Goal: Communication & Community: Ask a question

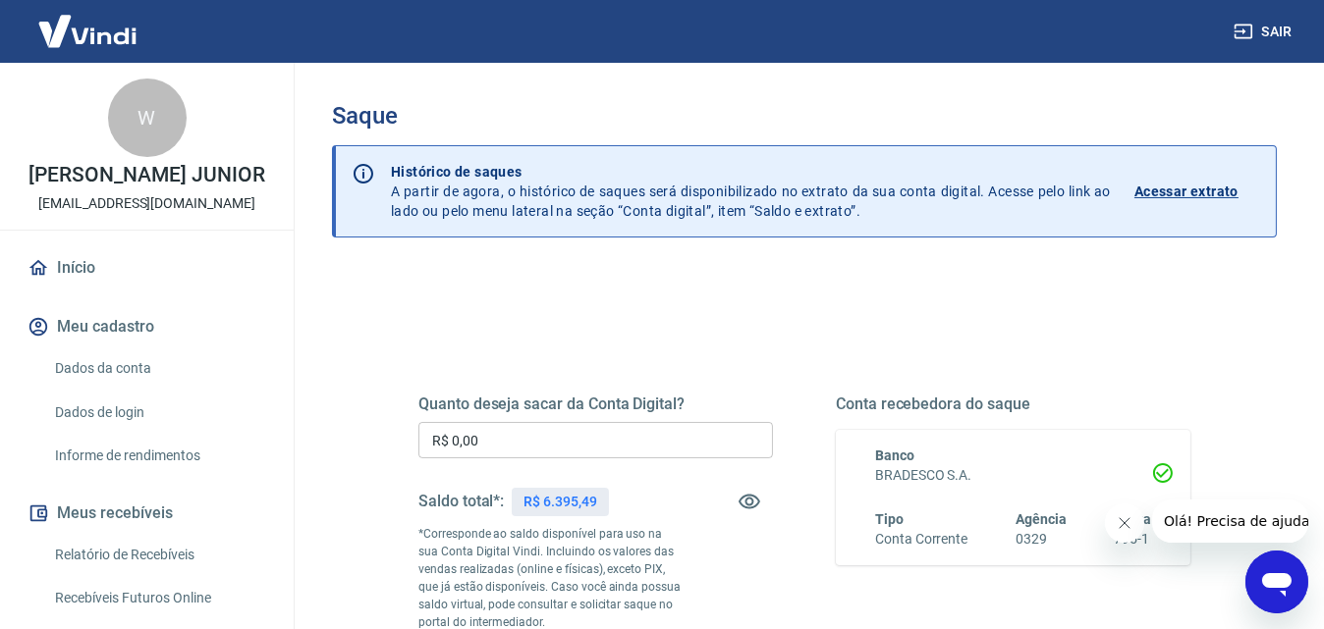
click at [620, 439] on input "R$ 0,00" at bounding box center [595, 440] width 354 height 36
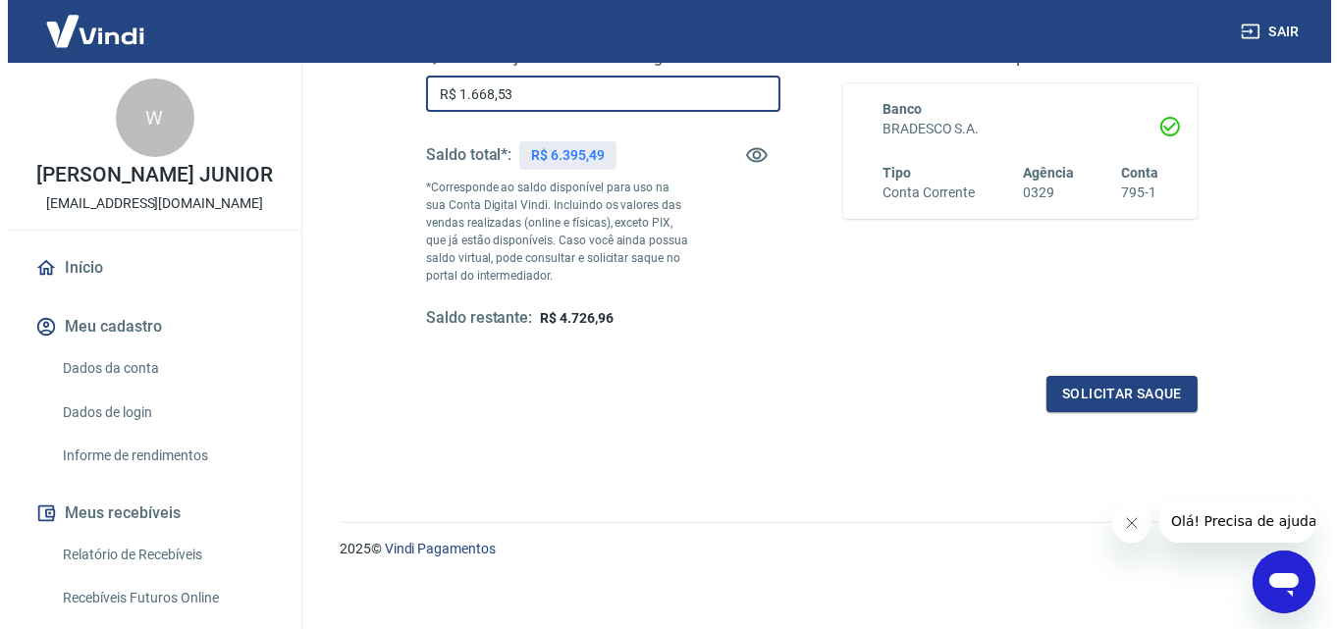
scroll to position [356, 0]
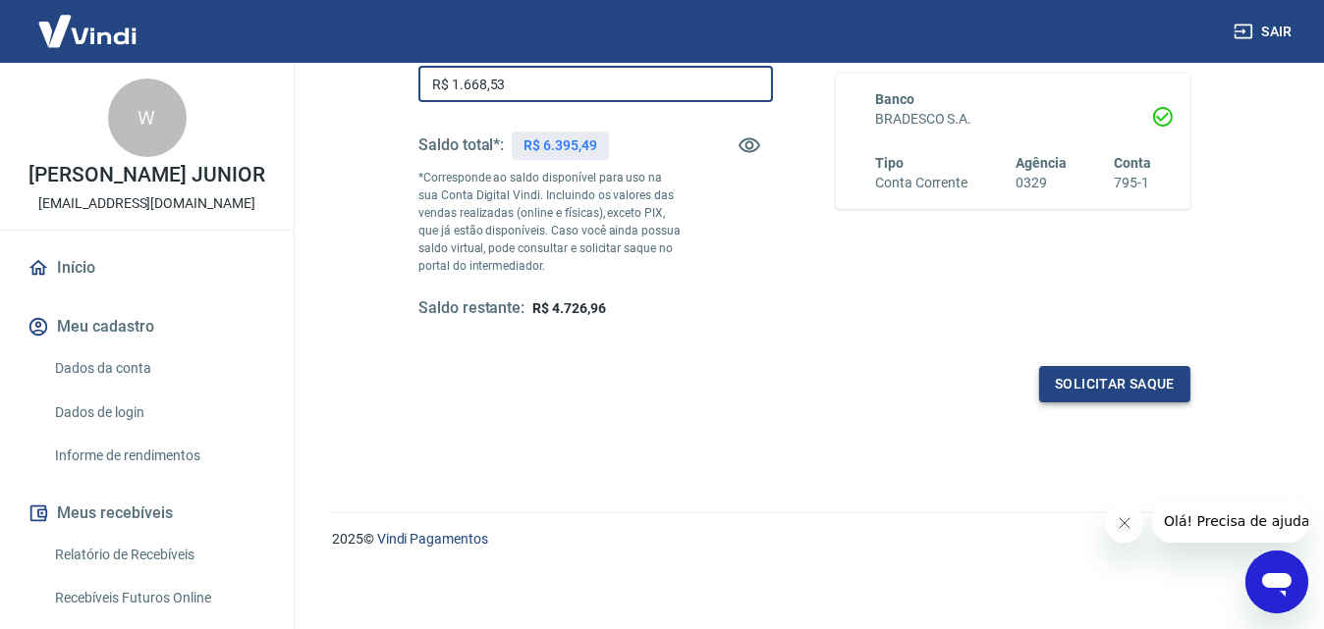
type input "R$ 1.668,53"
click at [1161, 382] on button "Solicitar saque" at bounding box center [1114, 384] width 151 height 36
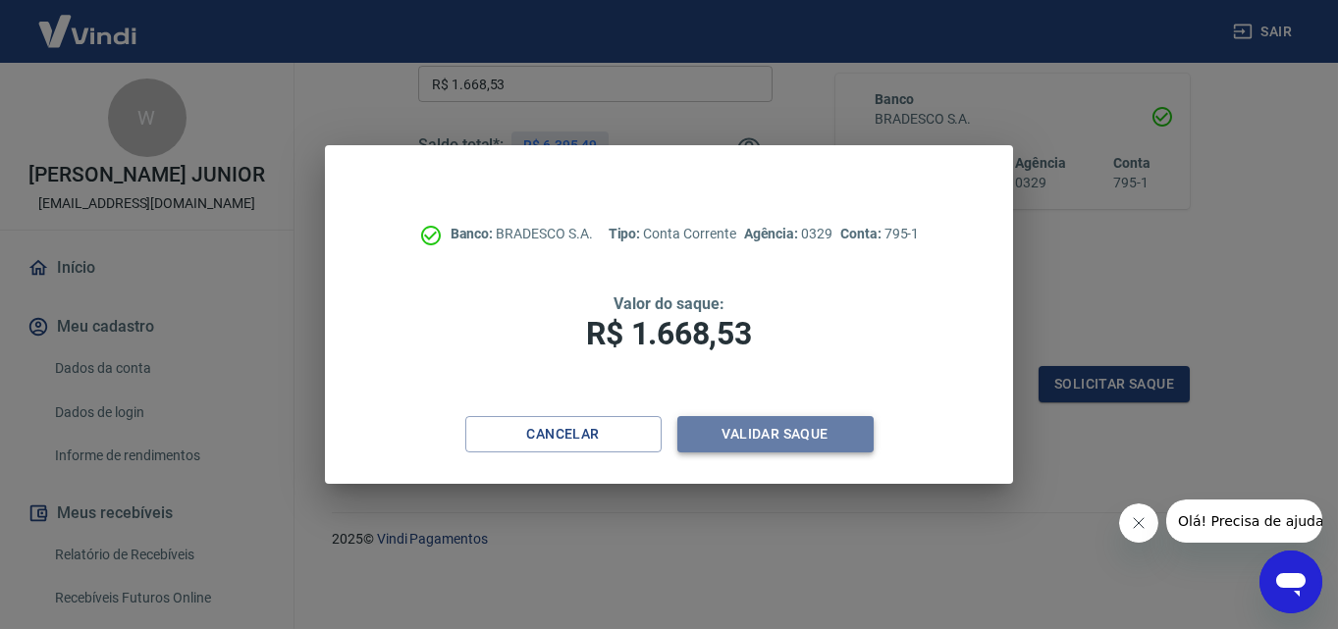
click at [765, 437] on button "Validar saque" at bounding box center [776, 434] width 196 height 36
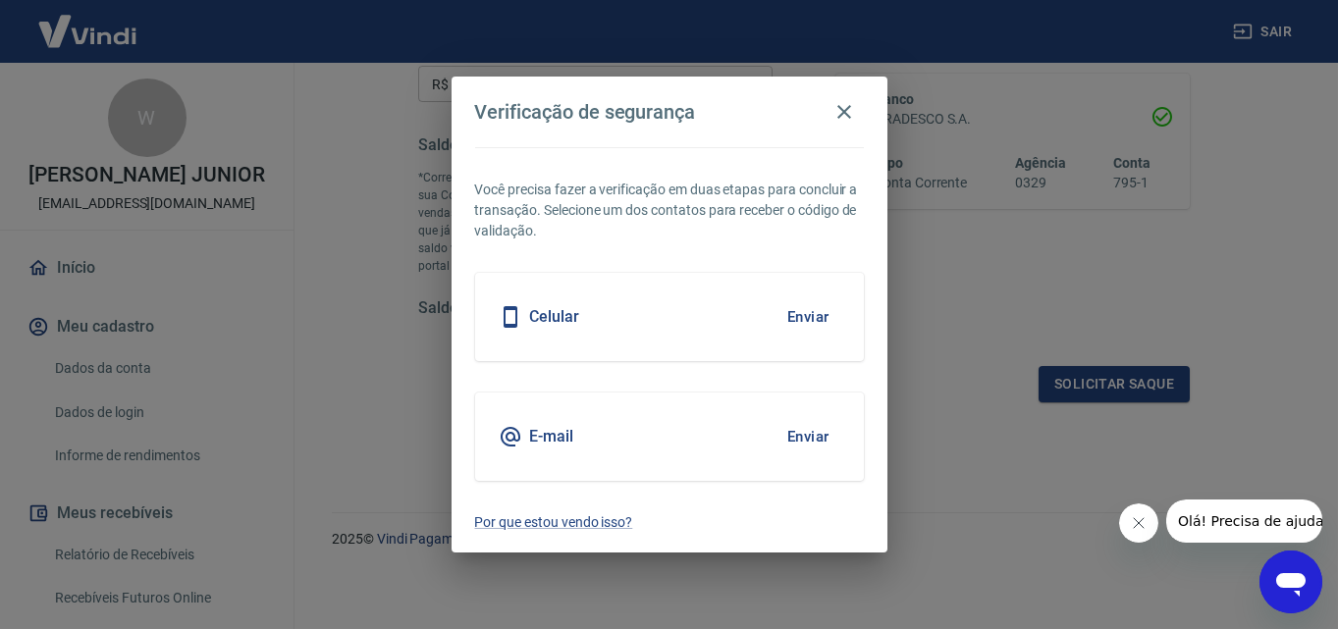
click at [803, 317] on button "Enviar" at bounding box center [809, 317] width 64 height 41
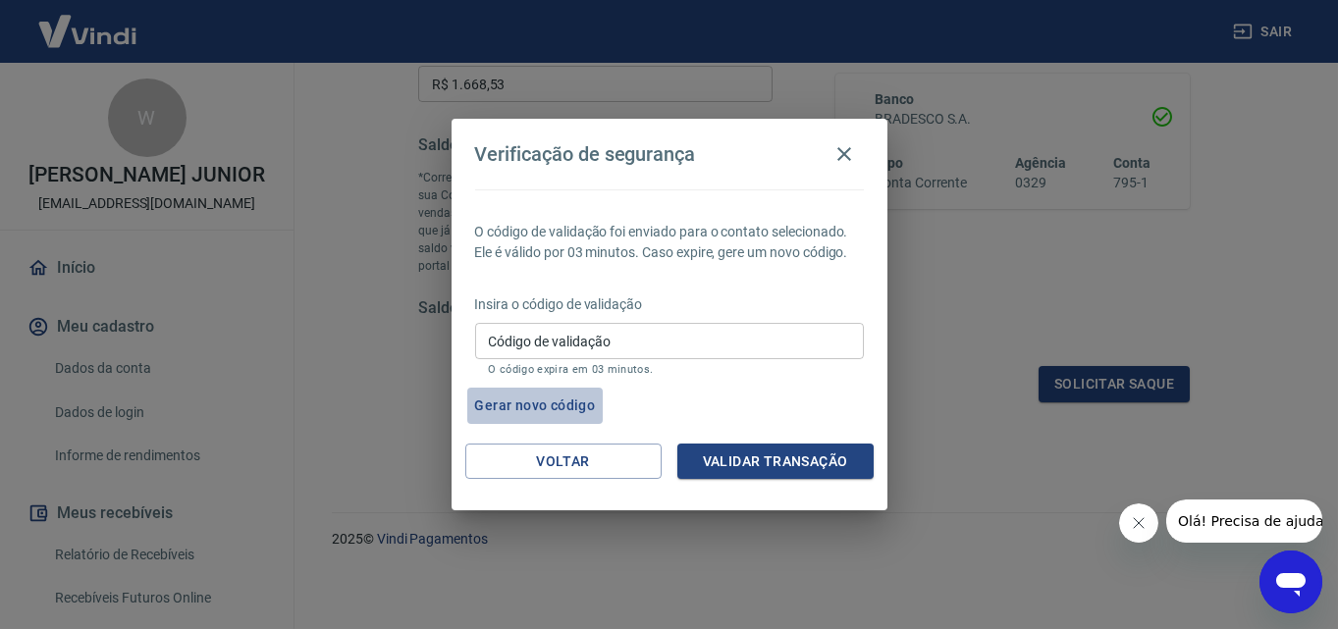
click at [572, 406] on button "Gerar novo código" at bounding box center [535, 406] width 136 height 36
click at [1305, 592] on icon "Abrir janela de mensagens" at bounding box center [1290, 582] width 35 height 35
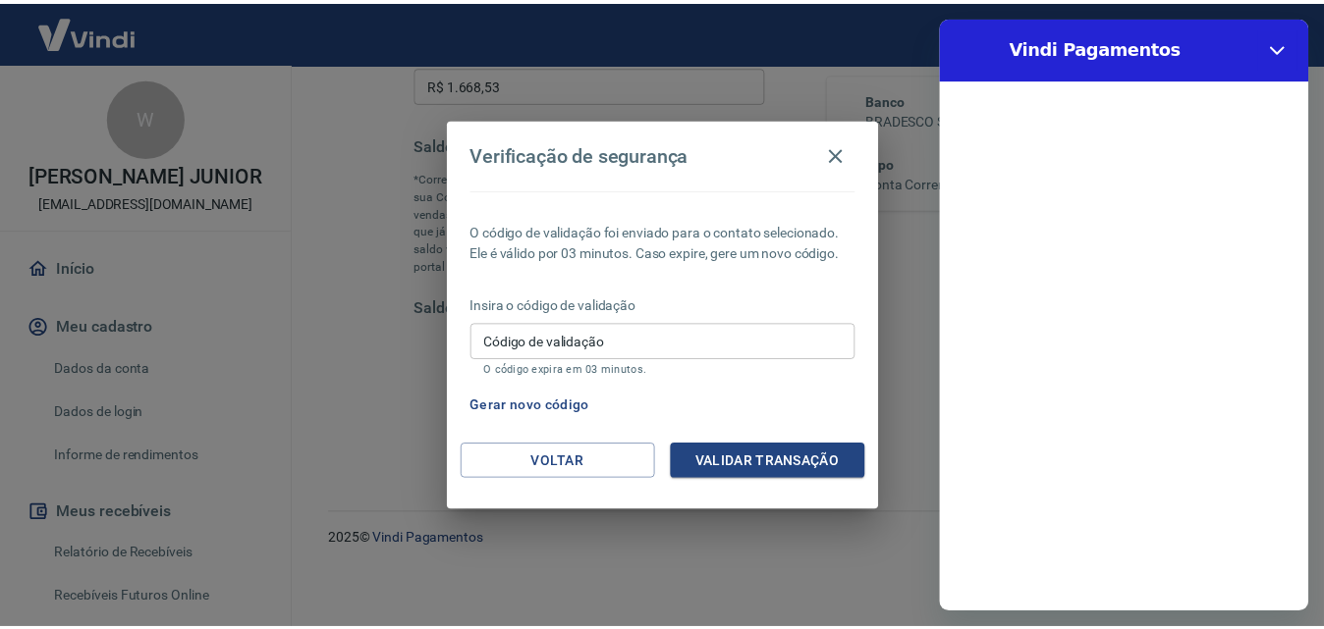
scroll to position [0, 0]
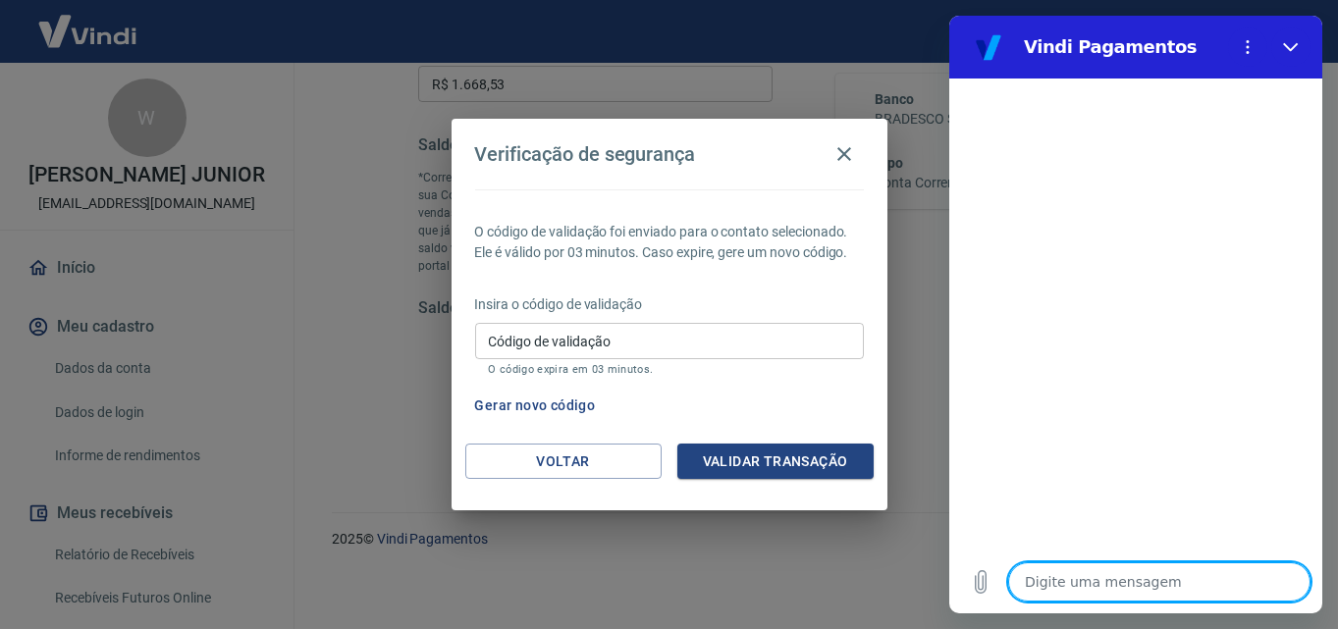
click at [1083, 583] on textarea at bounding box center [1159, 582] width 302 height 39
click at [833, 468] on button "Validar transação" at bounding box center [776, 462] width 196 height 36
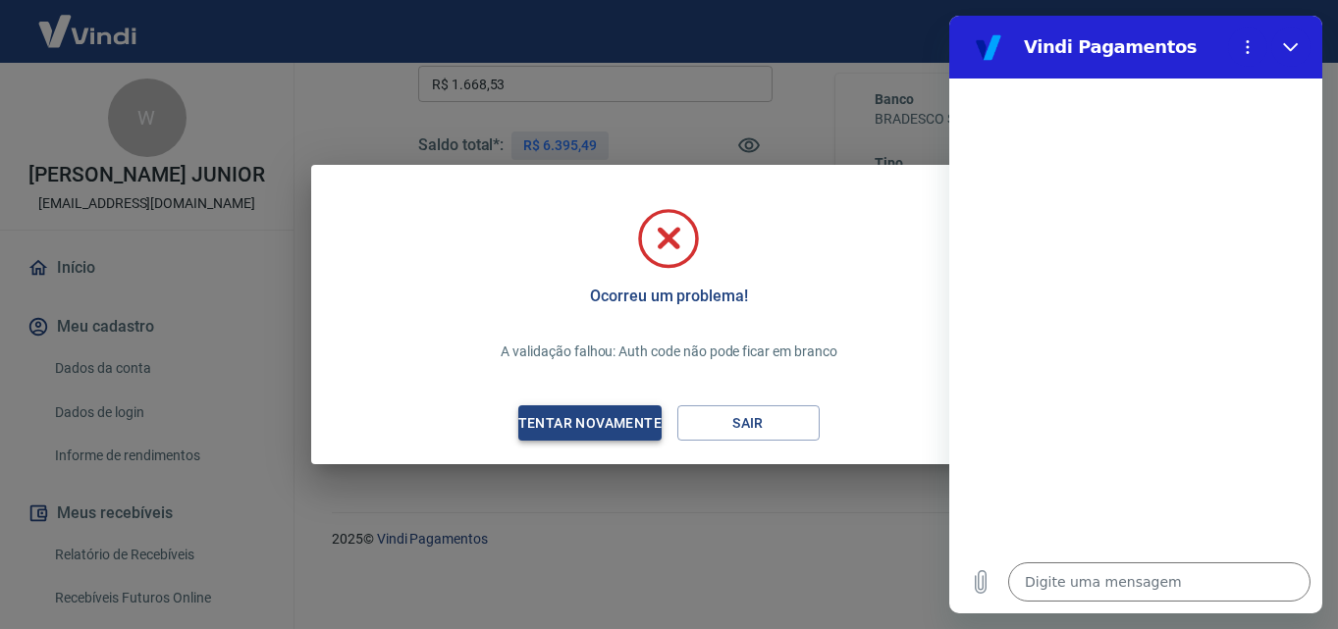
click at [614, 422] on div "Tentar novamente" at bounding box center [590, 423] width 191 height 25
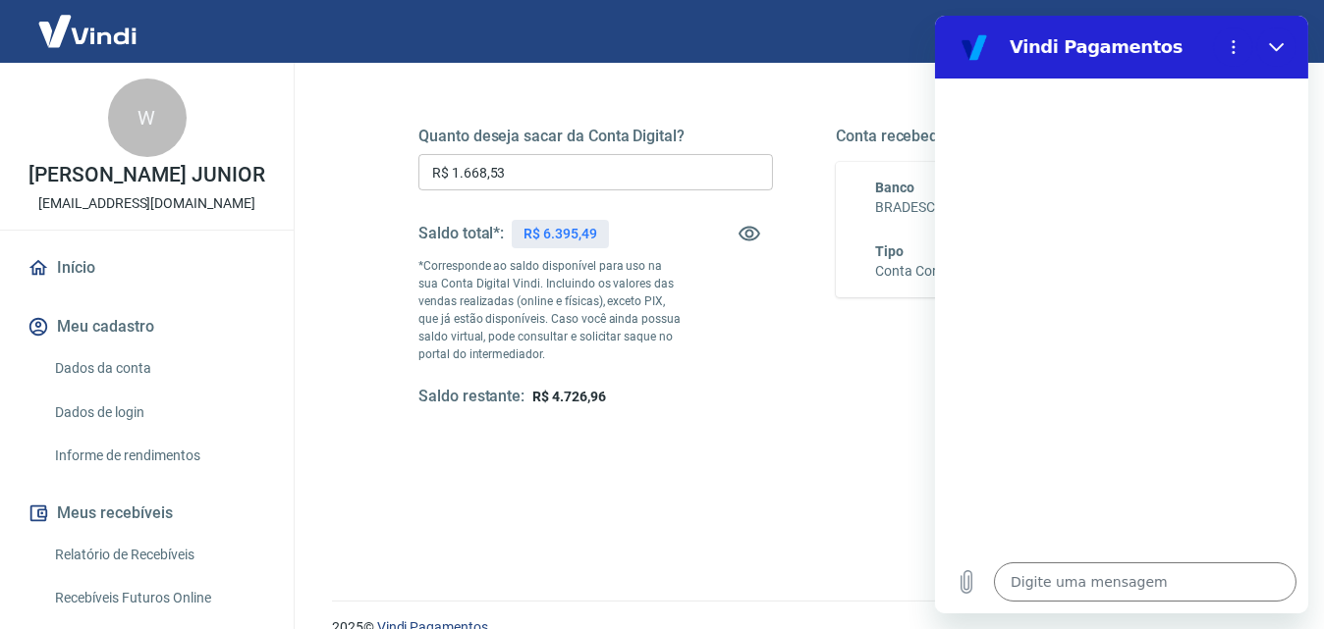
scroll to position [160, 0]
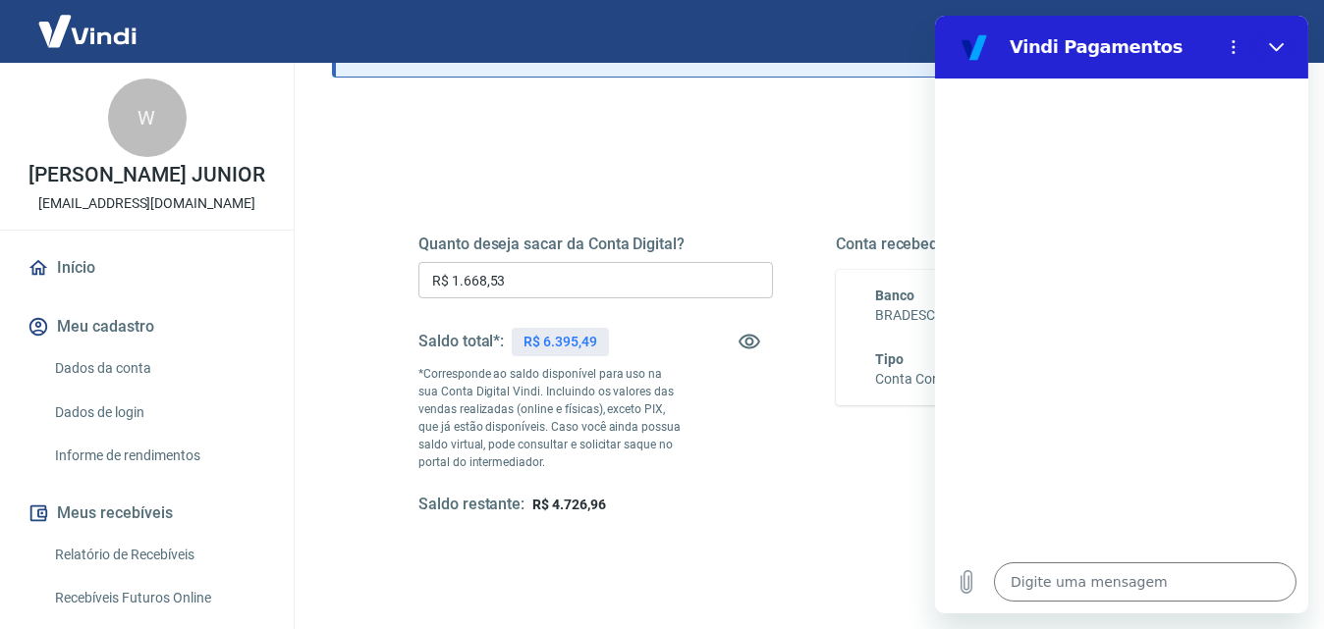
click at [593, 274] on input "R$ 1.668,53" at bounding box center [595, 280] width 354 height 36
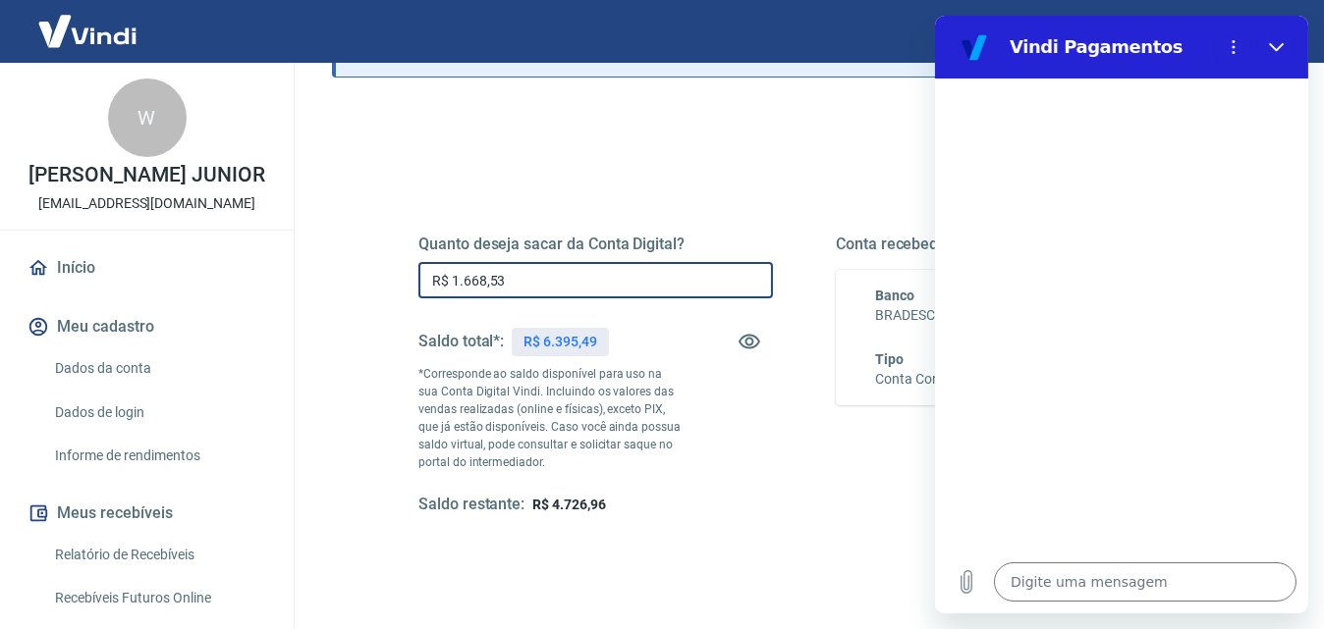
click at [528, 290] on input "R$ 1.668,53" at bounding box center [595, 280] width 354 height 36
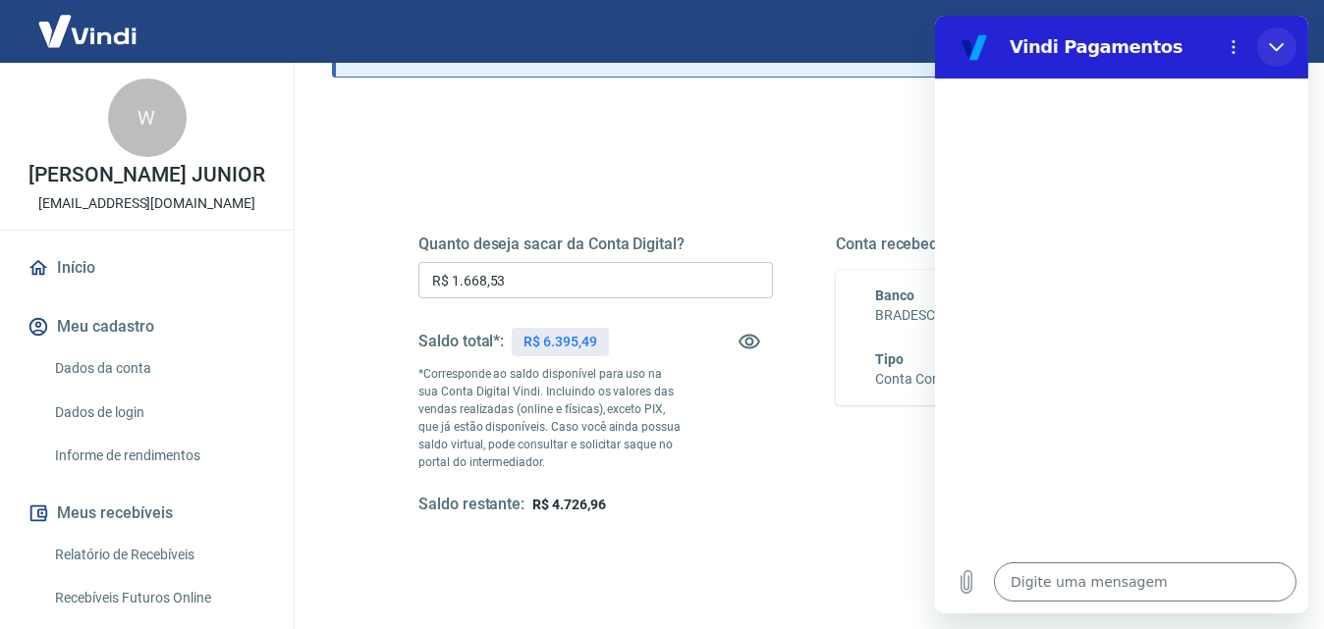
click at [1291, 46] on button "Fechar" at bounding box center [1275, 46] width 39 height 39
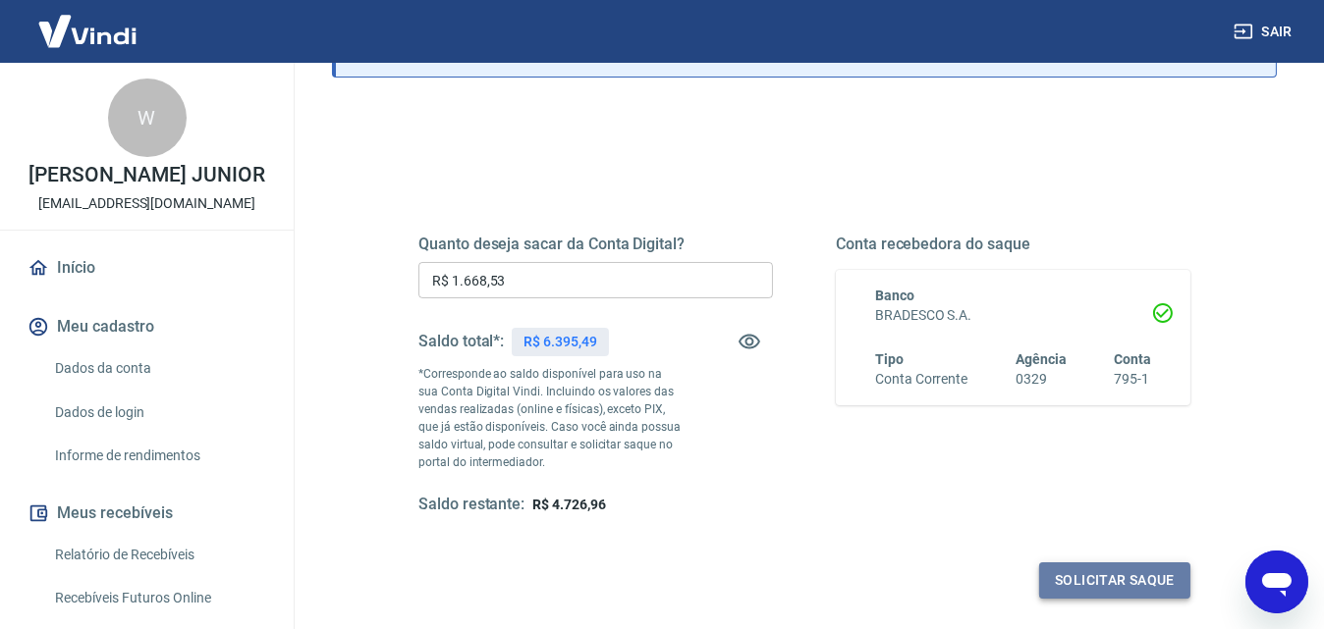
click at [1081, 583] on button "Solicitar saque" at bounding box center [1114, 581] width 151 height 36
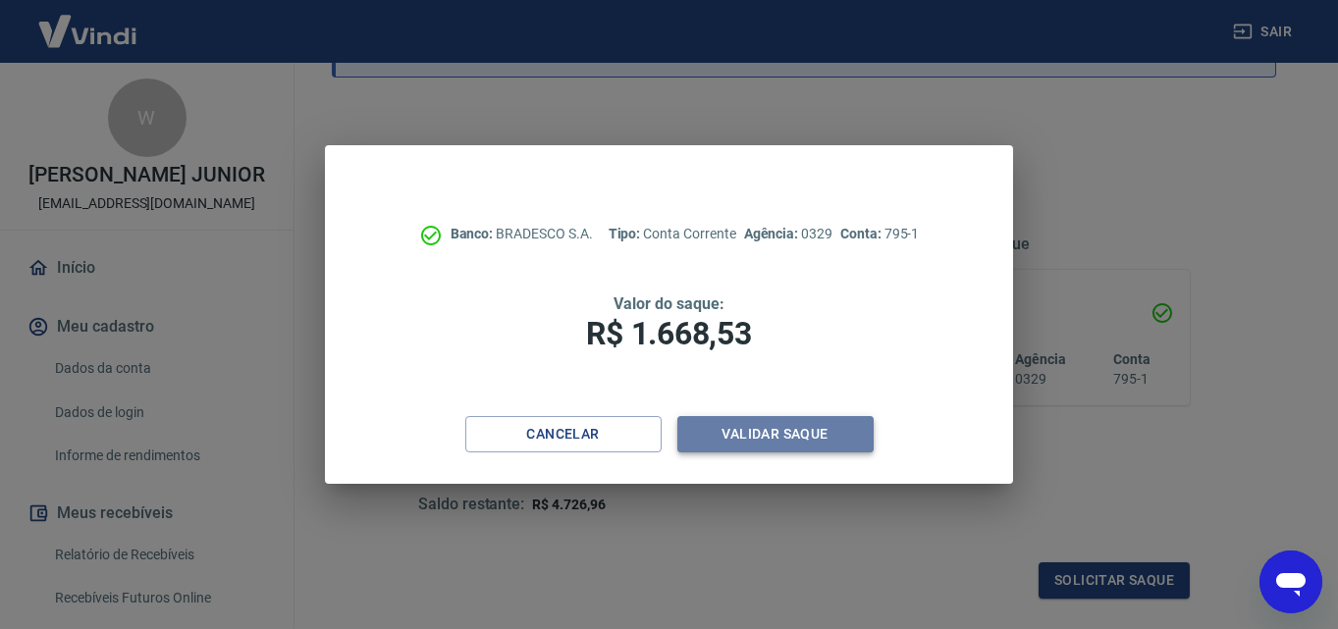
click at [756, 442] on button "Validar saque" at bounding box center [776, 434] width 196 height 36
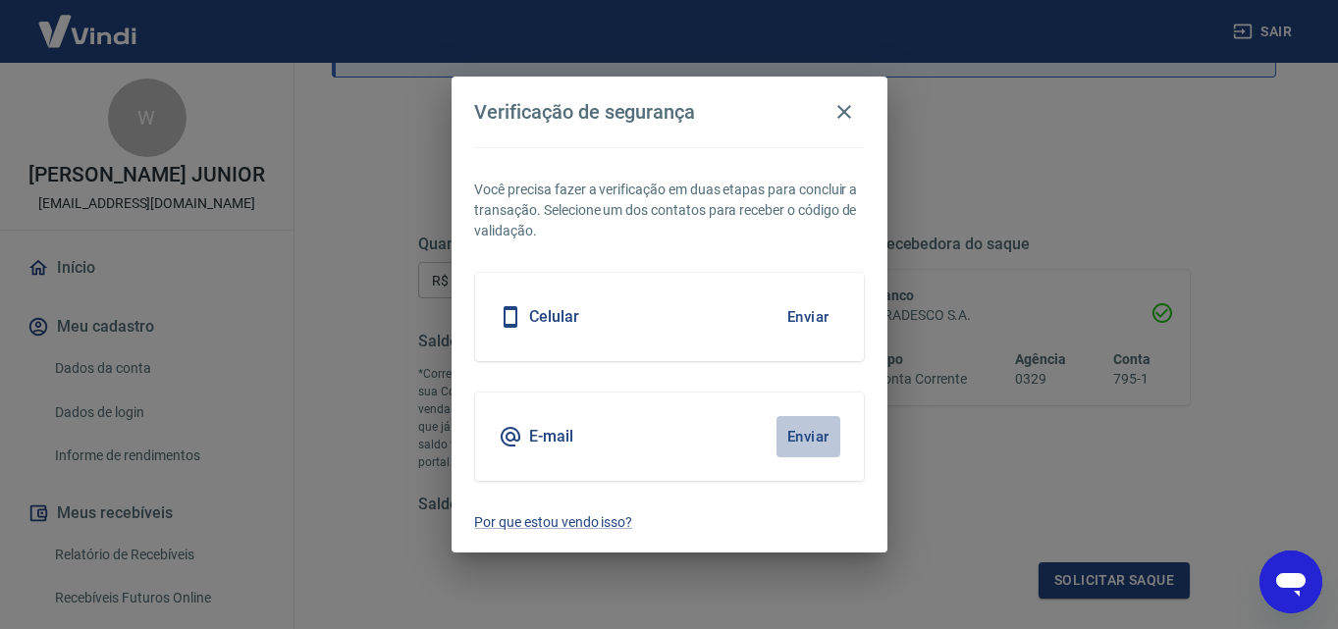
click at [805, 434] on button "Enviar" at bounding box center [809, 436] width 64 height 41
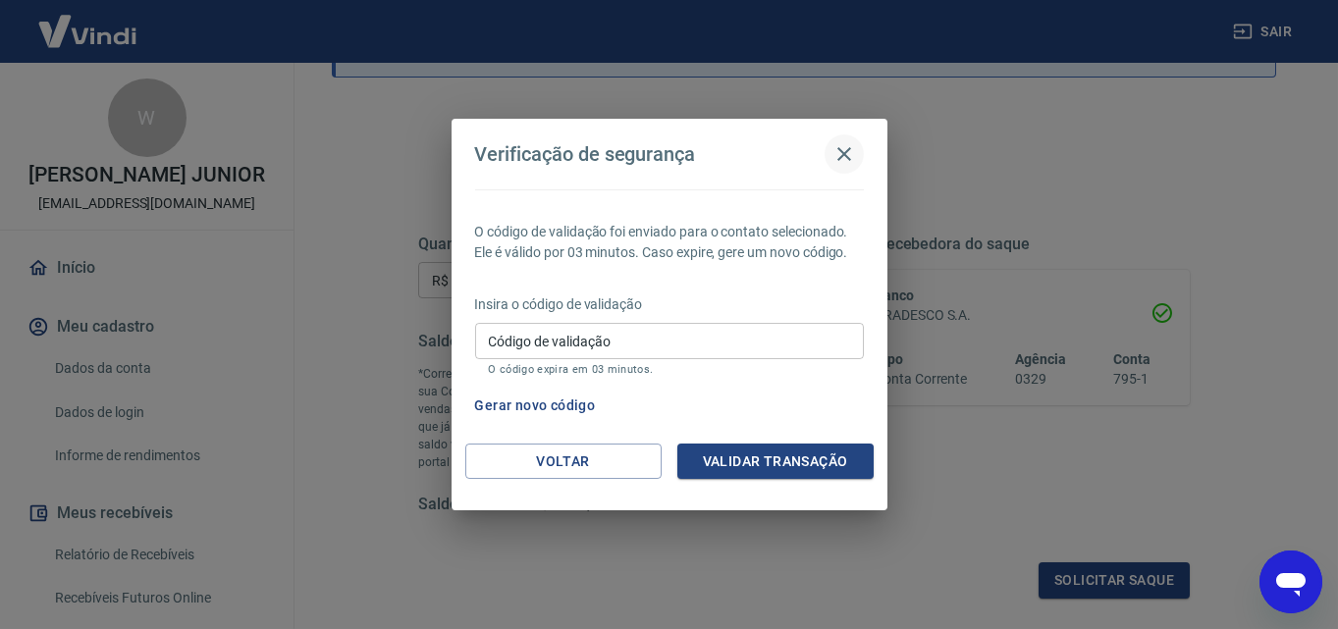
click at [845, 159] on icon "button" at bounding box center [845, 154] width 24 height 24
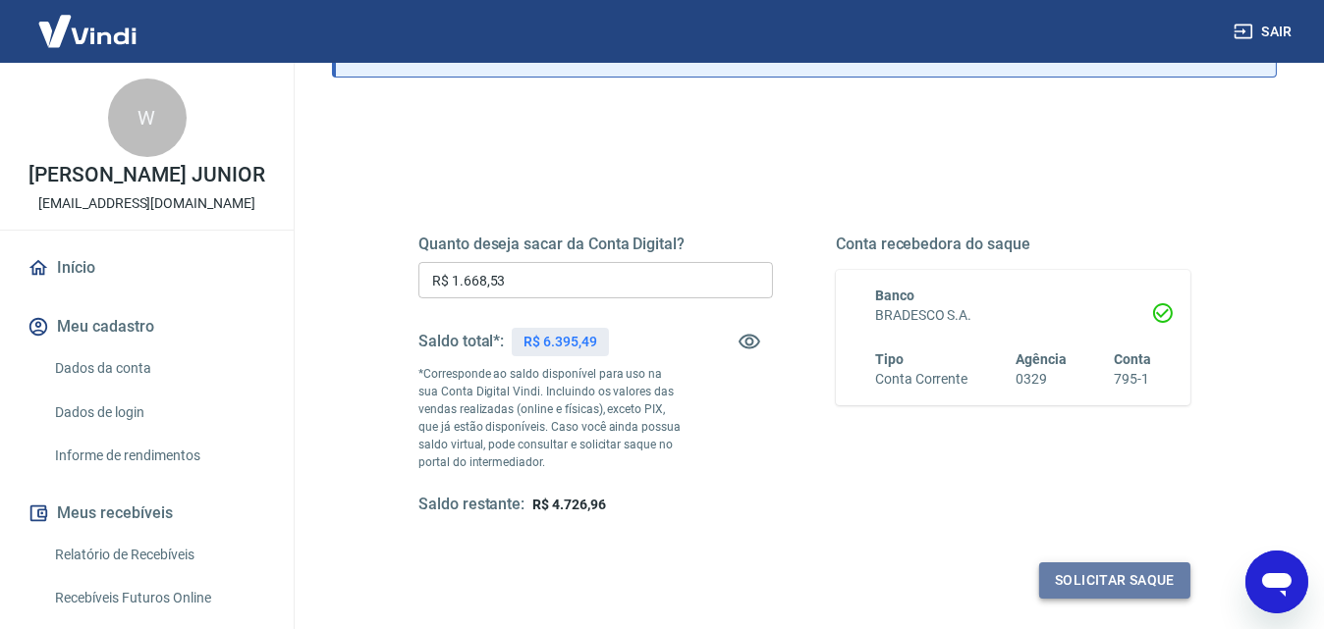
click at [1096, 572] on button "Solicitar saque" at bounding box center [1114, 581] width 151 height 36
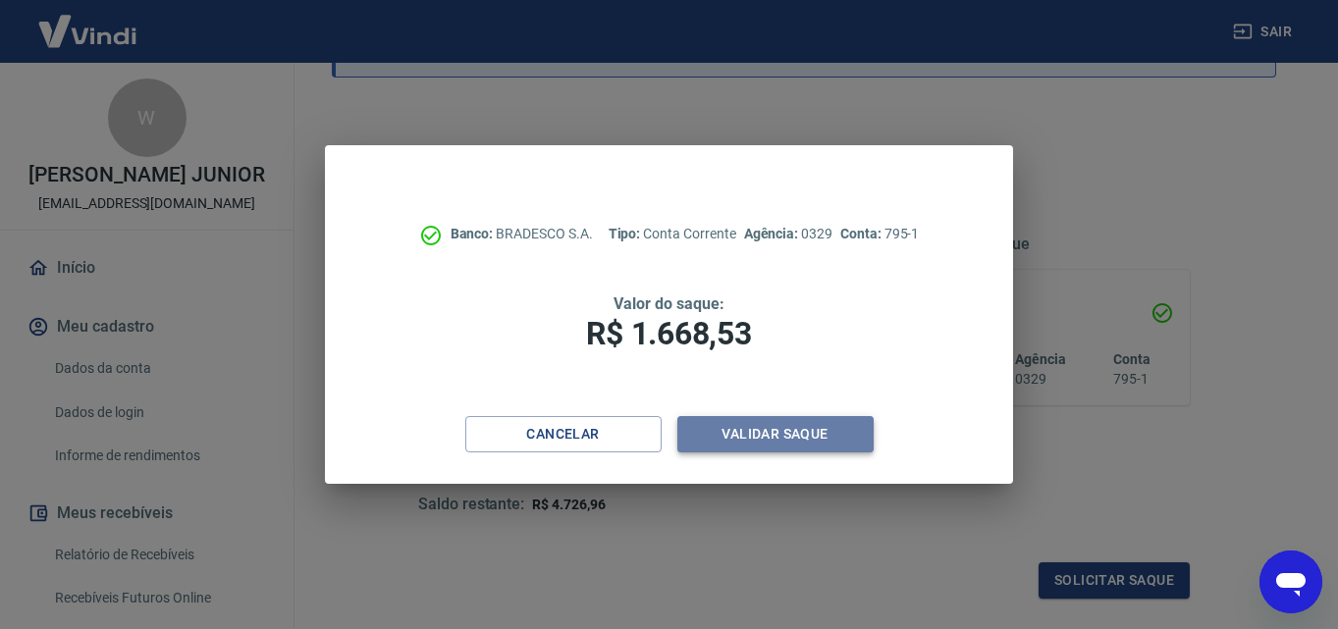
click at [738, 425] on button "Validar saque" at bounding box center [776, 434] width 196 height 36
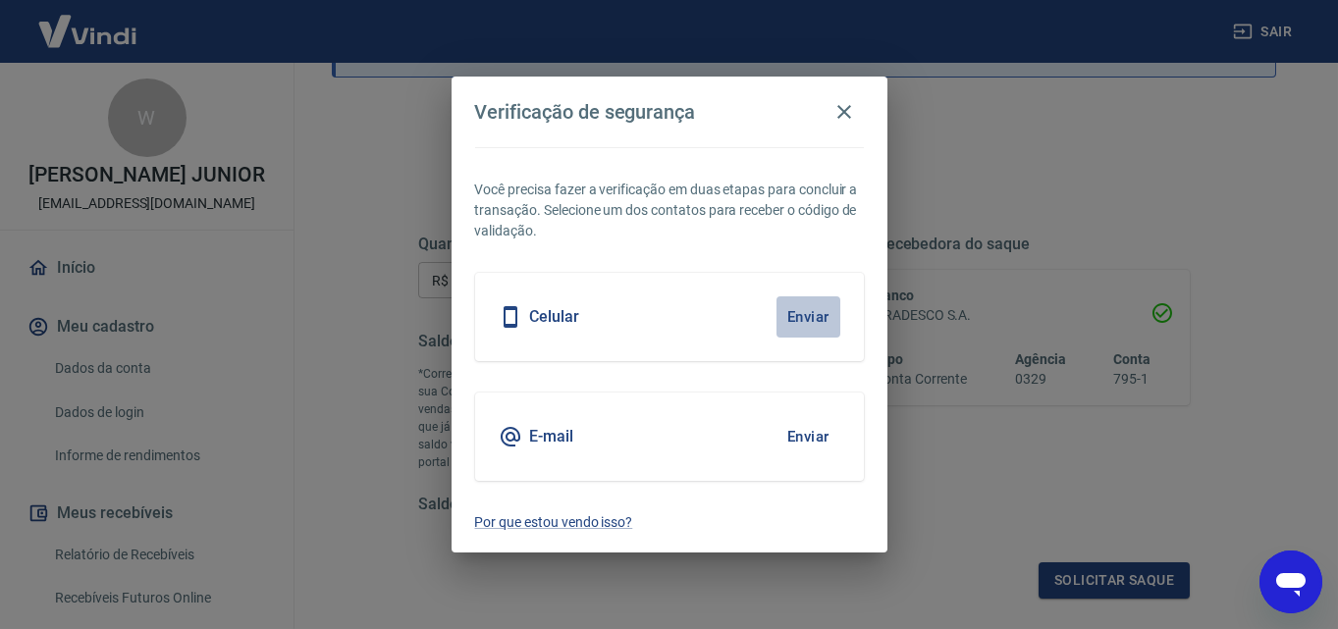
click at [813, 312] on button "Enviar" at bounding box center [809, 317] width 64 height 41
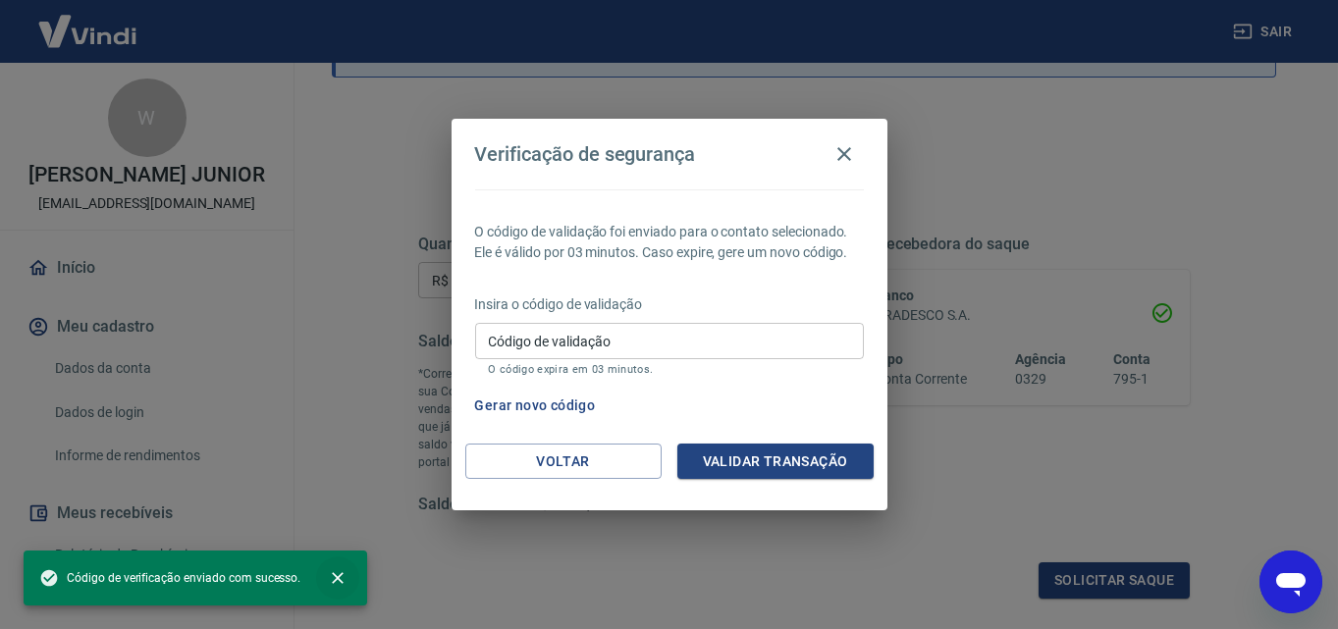
click at [344, 568] on button "close" at bounding box center [337, 578] width 43 height 43
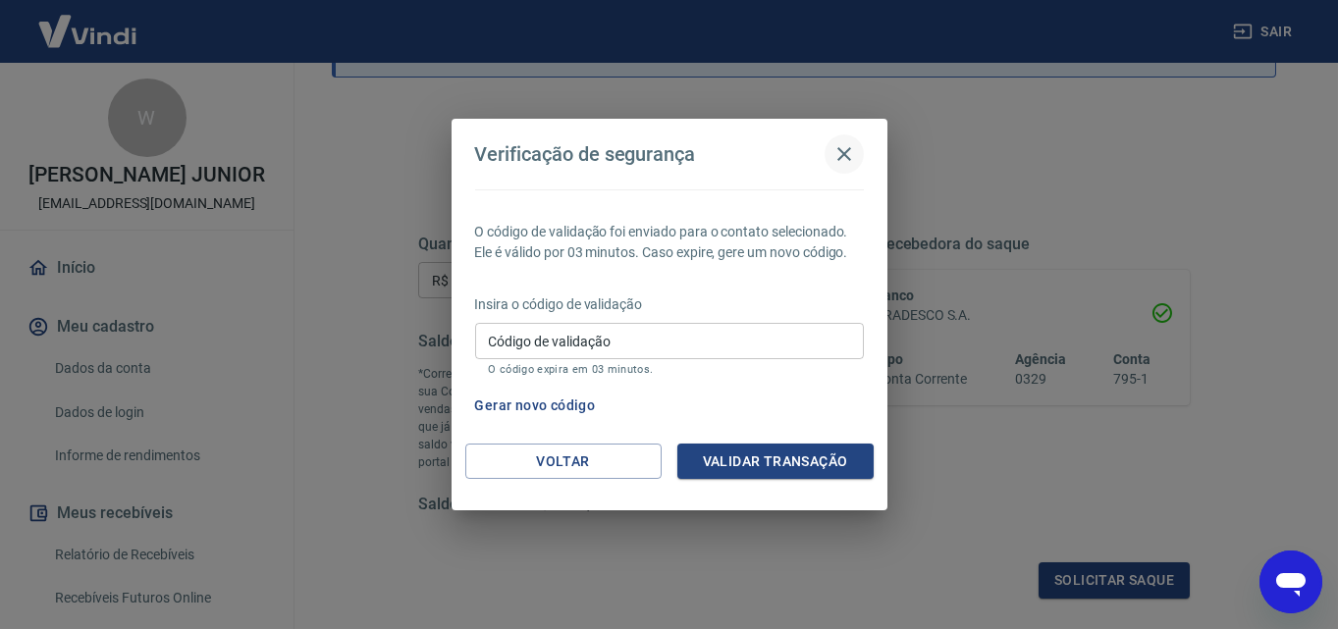
click at [848, 159] on icon "button" at bounding box center [845, 154] width 14 height 14
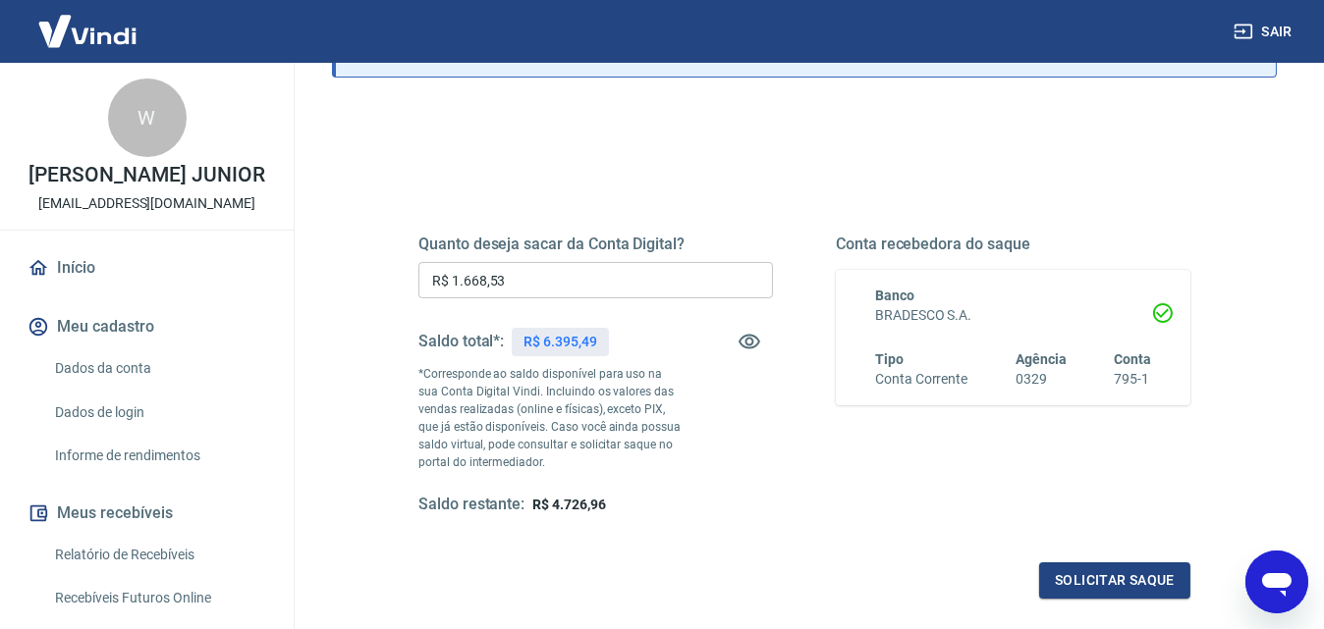
click at [1280, 548] on div "Saque Histórico de saques A partir de agora, o histórico de saques será disponi…" at bounding box center [804, 294] width 992 height 783
click at [1277, 565] on icon "Abrir janela de mensagens" at bounding box center [1275, 581] width 35 height 35
type textarea "x"
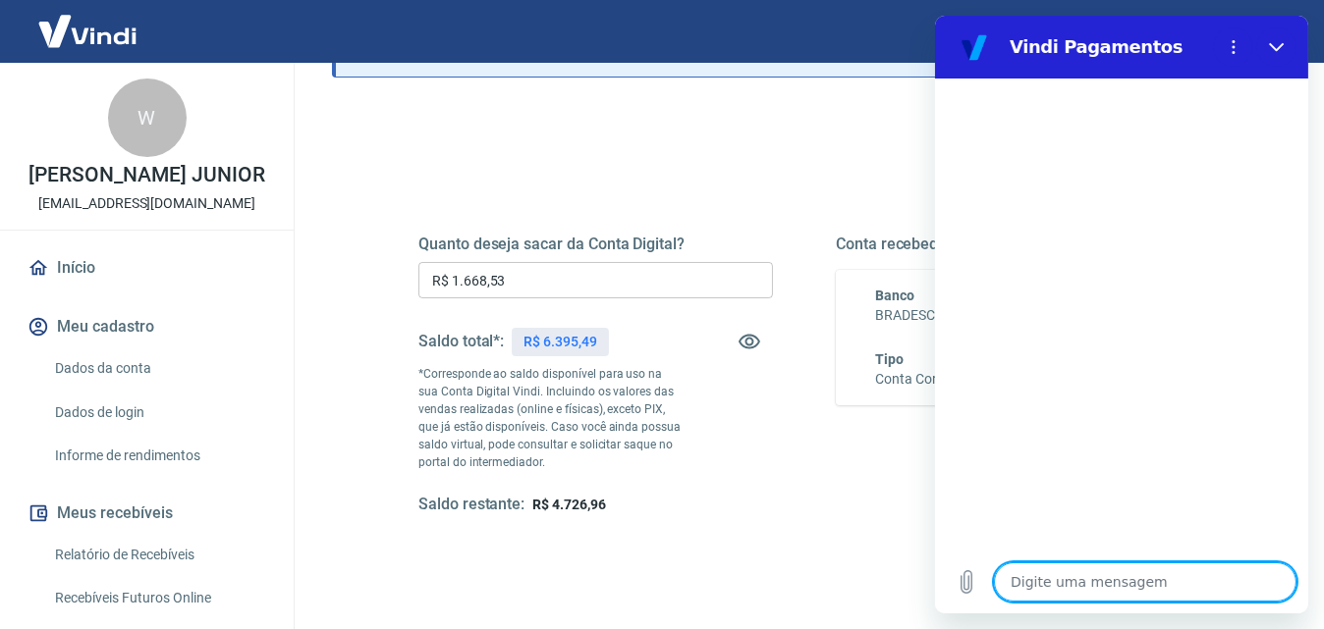
click at [1062, 582] on textarea at bounding box center [1144, 582] width 302 height 39
type textarea "f"
type textarea "x"
type textarea "fa"
type textarea "x"
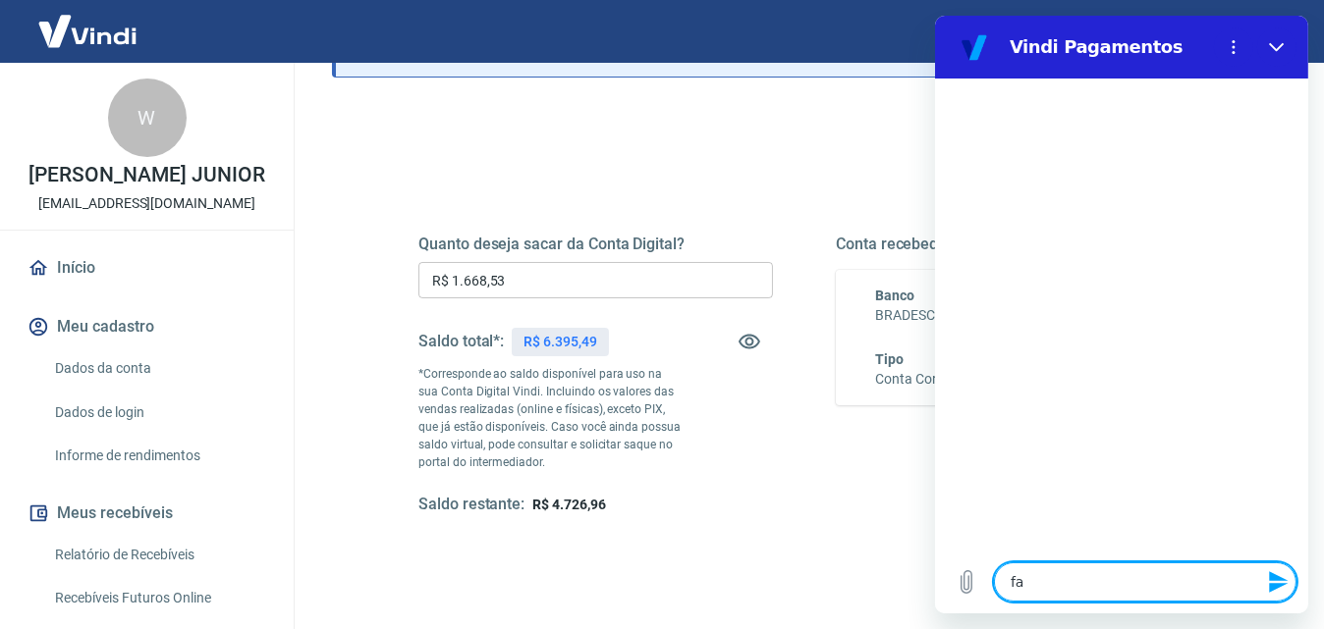
type textarea "fal"
type textarea "x"
type textarea "fala"
type textarea "x"
type textarea "falar"
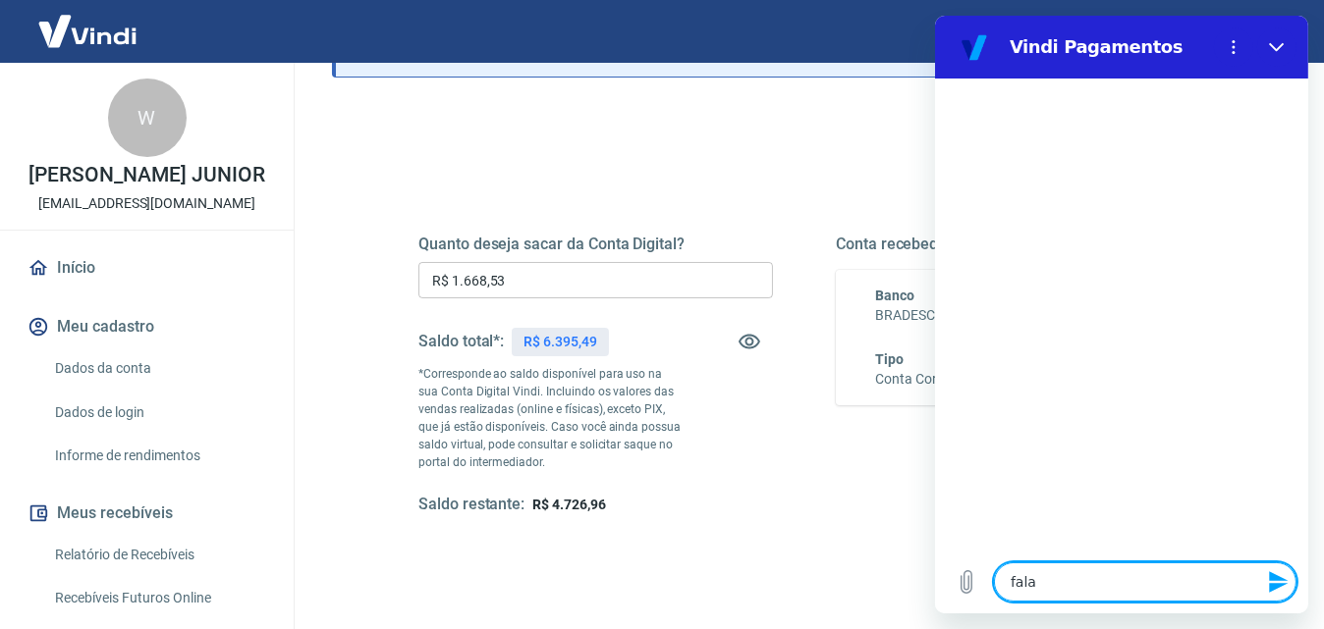
type textarea "x"
type textarea "falar"
type textarea "x"
type textarea "falar c"
type textarea "x"
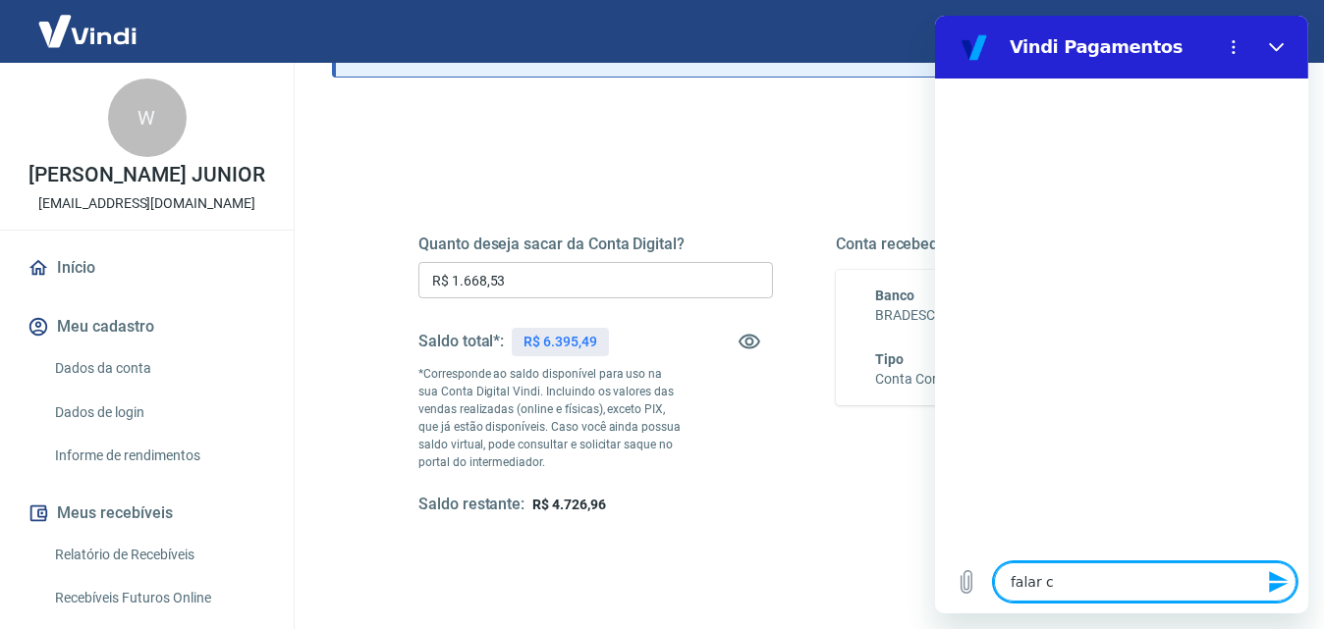
type textarea "falar co"
type textarea "x"
type textarea "falar com"
type textarea "x"
type textarea "falar com"
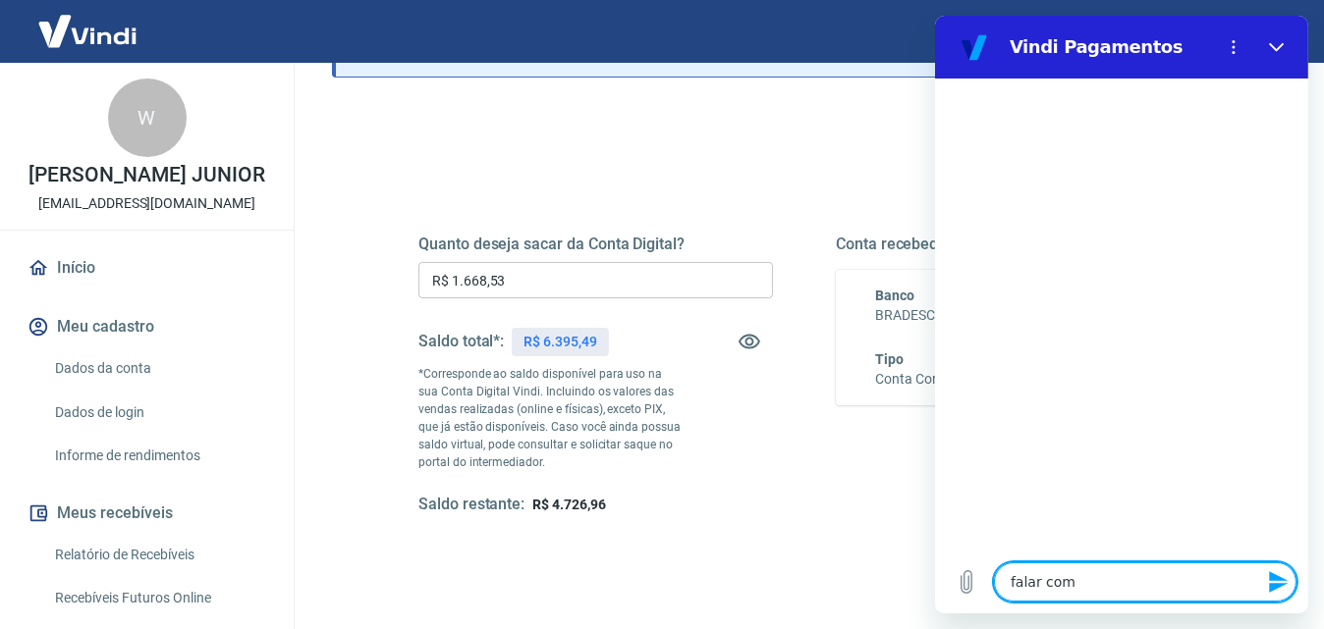
type textarea "x"
type textarea "falar com a"
type textarea "x"
type textarea "falar com at"
type textarea "x"
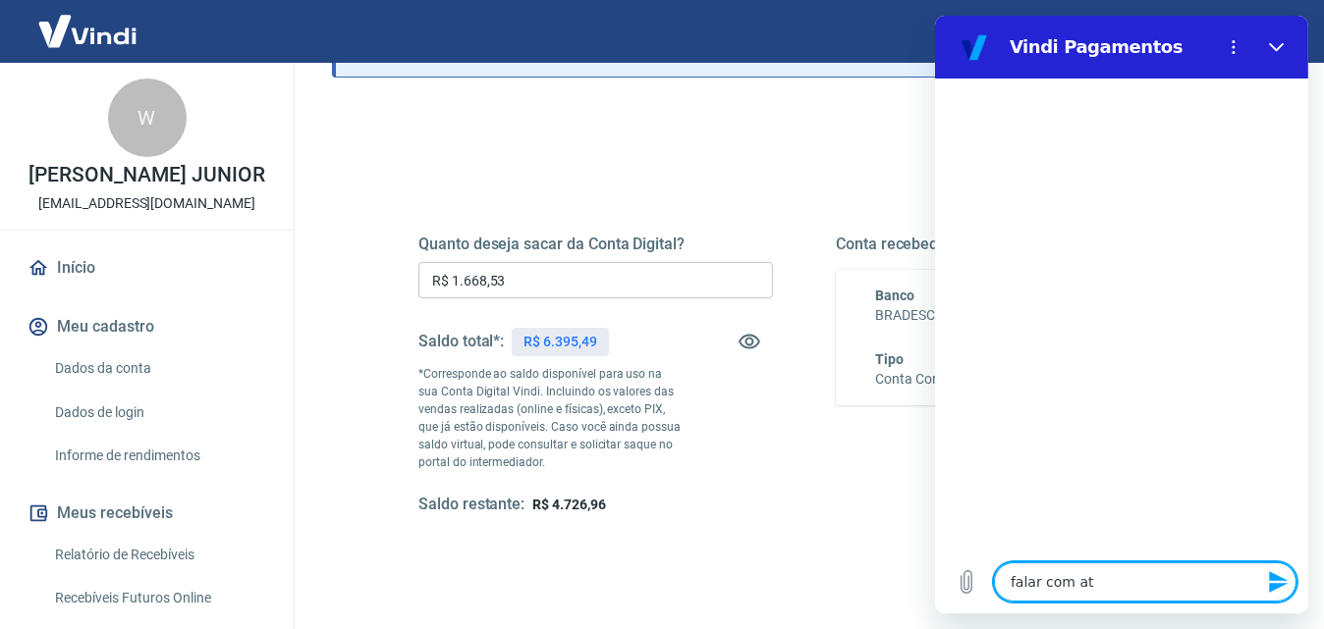
type textarea "falar com ate"
type textarea "x"
type textarea "falar com [GEOGRAPHIC_DATA]"
type textarea "x"
type textarea "falar com atend"
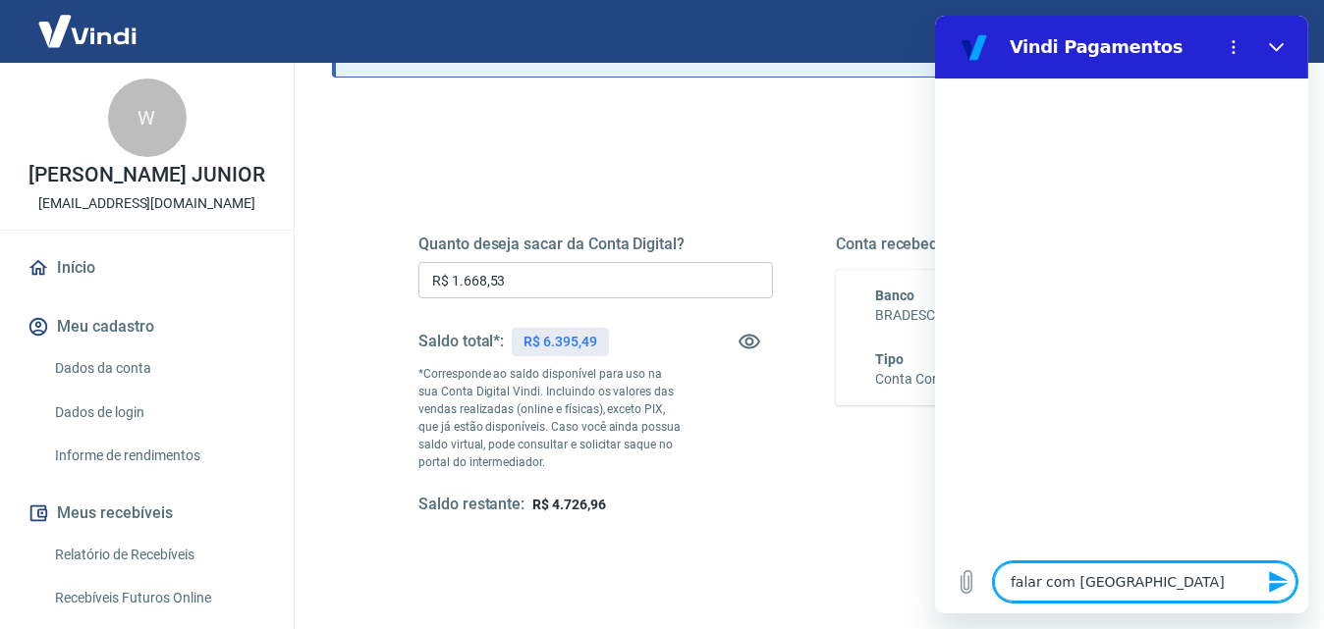
type textarea "x"
type textarea "falar com atende"
type textarea "x"
type textarea "falar com atenden"
type textarea "x"
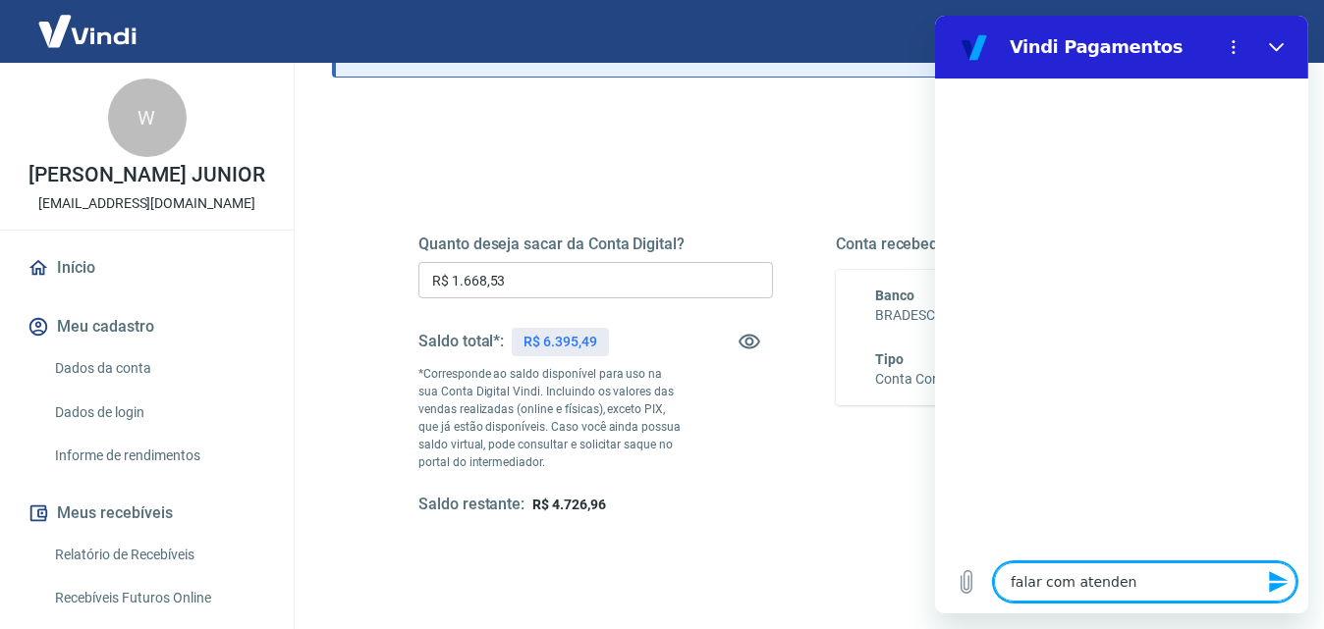
type textarea "falar com atendent"
type textarea "x"
type textarea "falar com atendente"
type textarea "x"
type textarea "falar com atendente"
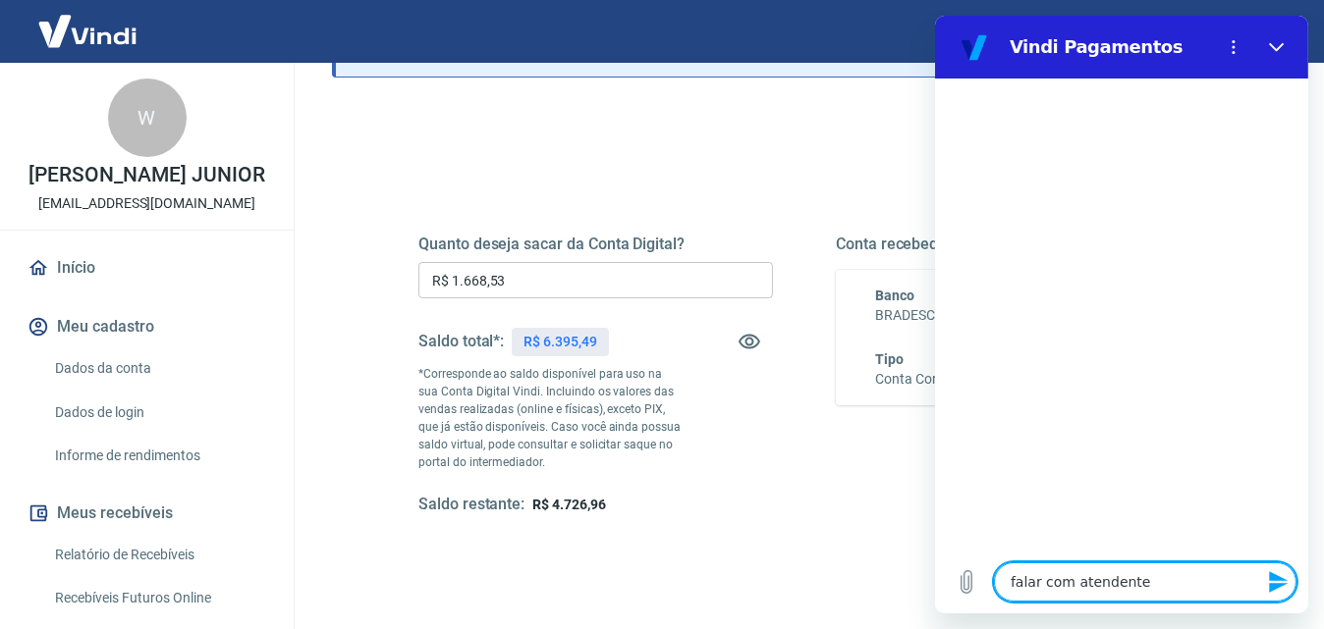
type textarea "x"
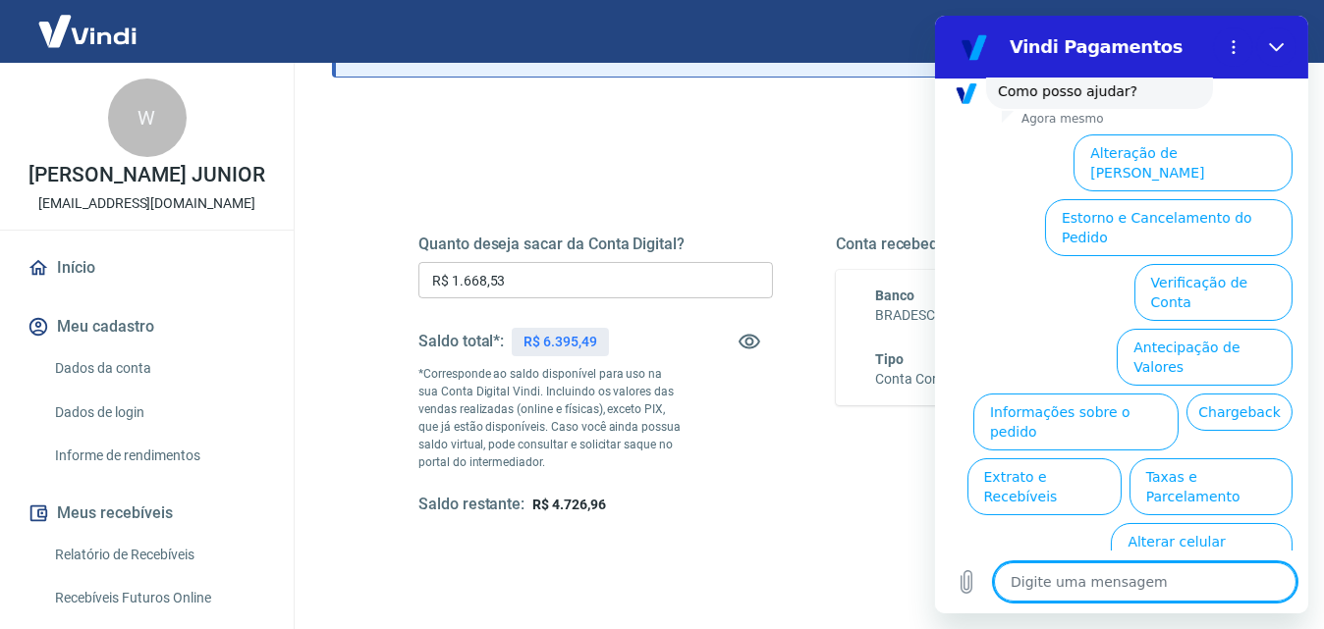
scroll to position [148, 0]
click at [1222, 523] on button "Alterar celular verificado" at bounding box center [1201, 551] width 182 height 57
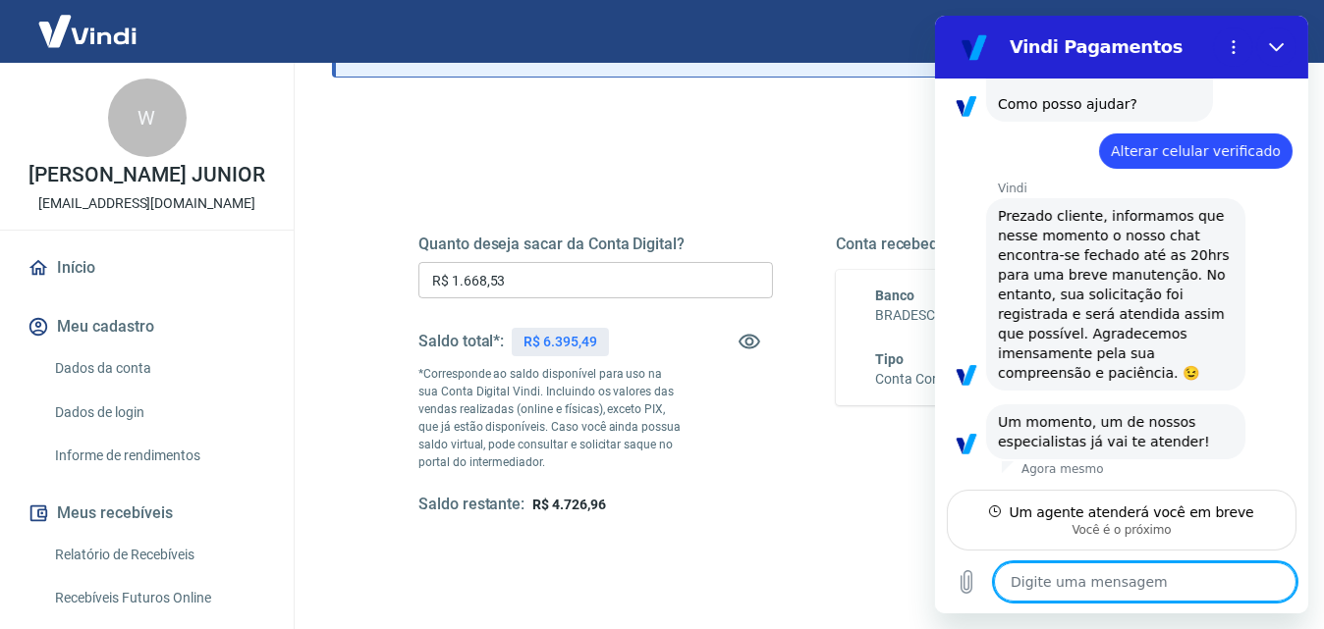
scroll to position [153, 0]
type textarea "x"
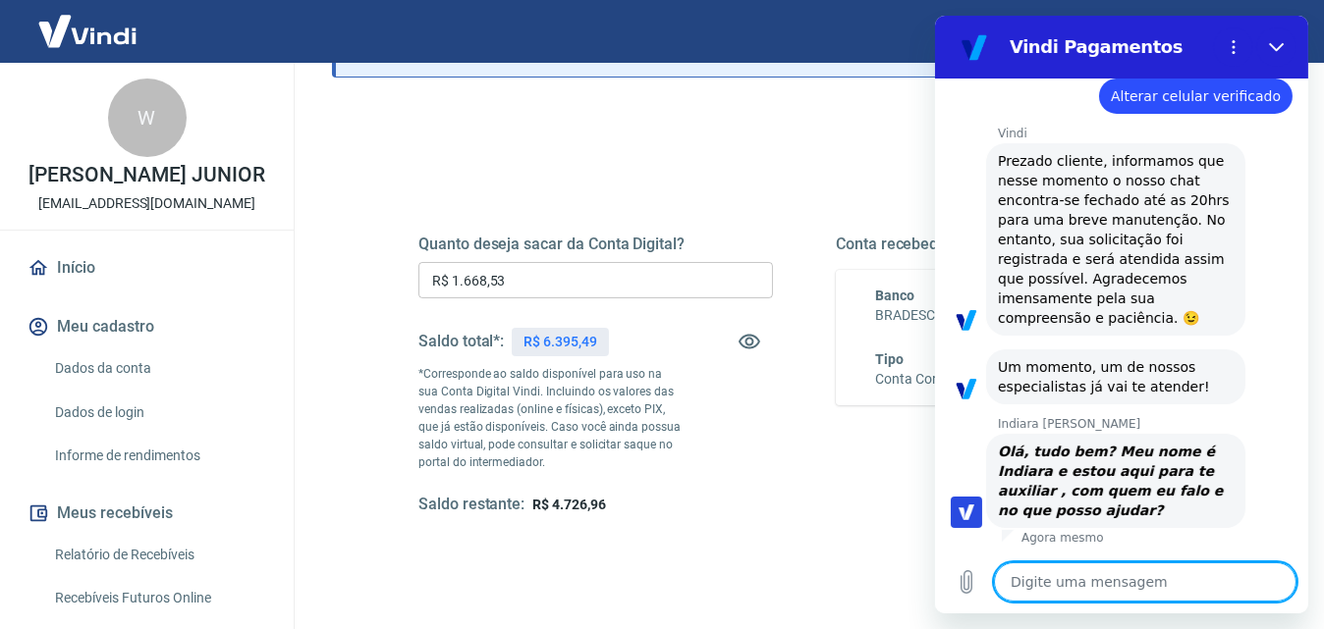
scroll to position [208, 0]
click at [1079, 579] on textarea at bounding box center [1144, 582] width 302 height 39
type textarea "O"
type textarea "x"
type textarea "Ol"
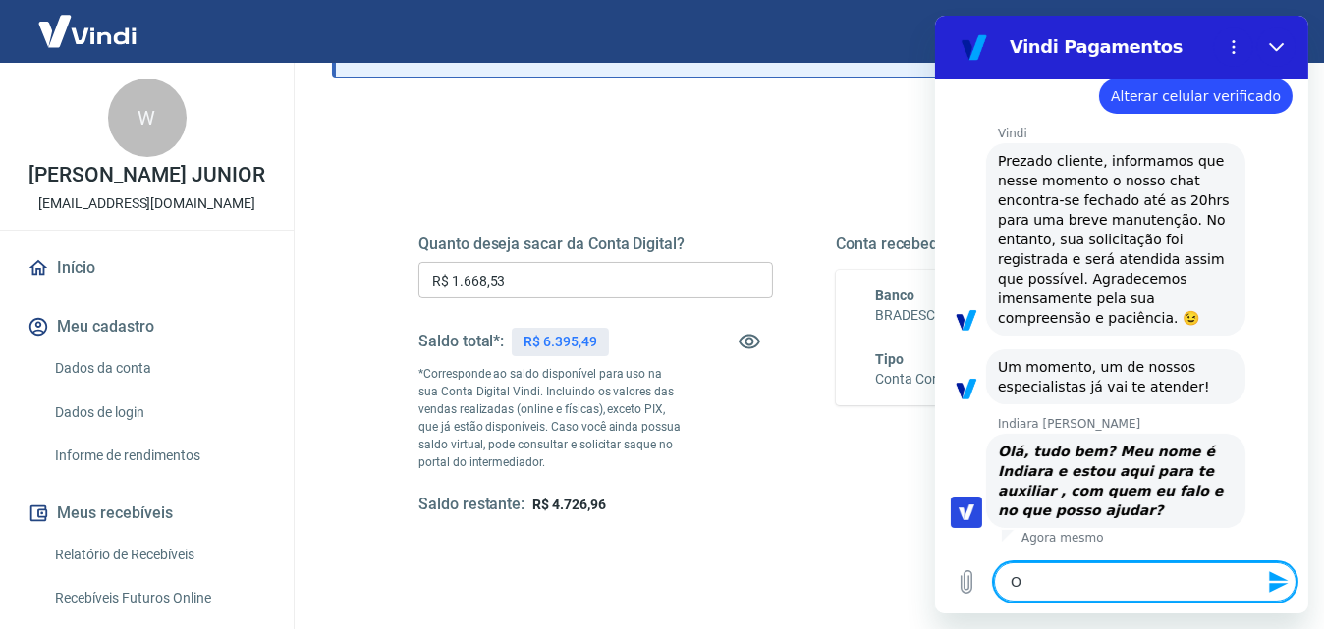
type textarea "x"
type textarea "Olá"
type textarea "x"
type textarea "Olá"
type textarea "x"
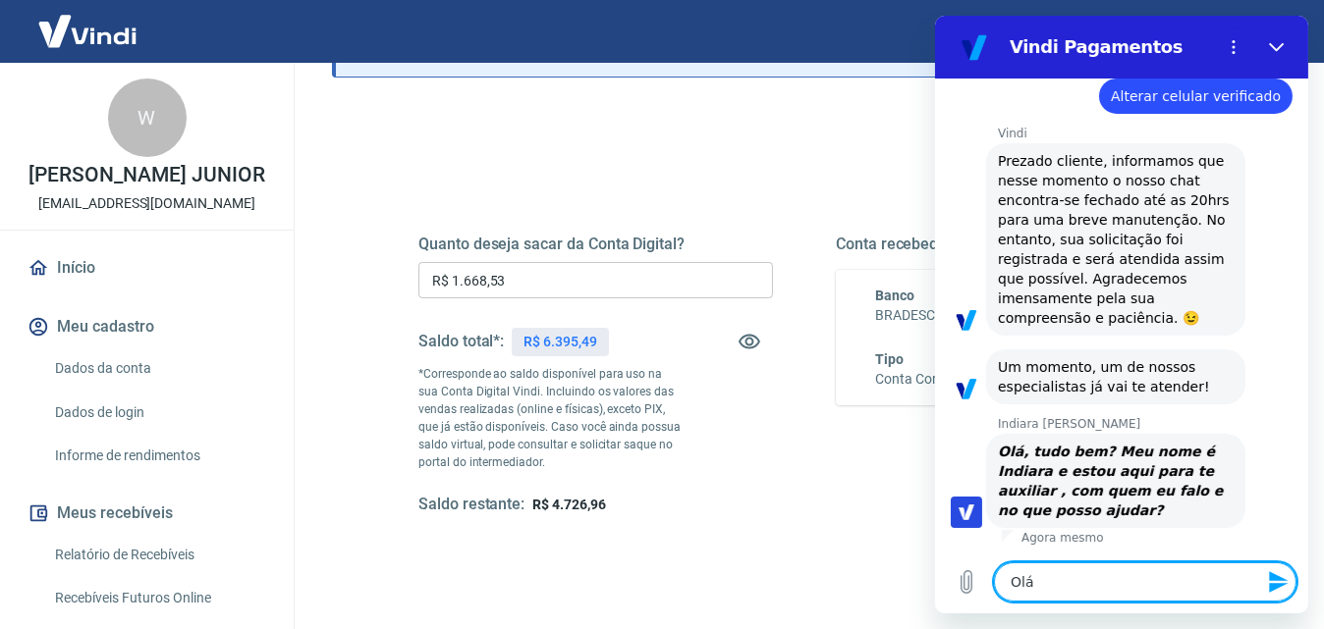
type textarea "Olá"
type textarea "x"
type textarea "Olá,"
type textarea "x"
type textarea "Olá,"
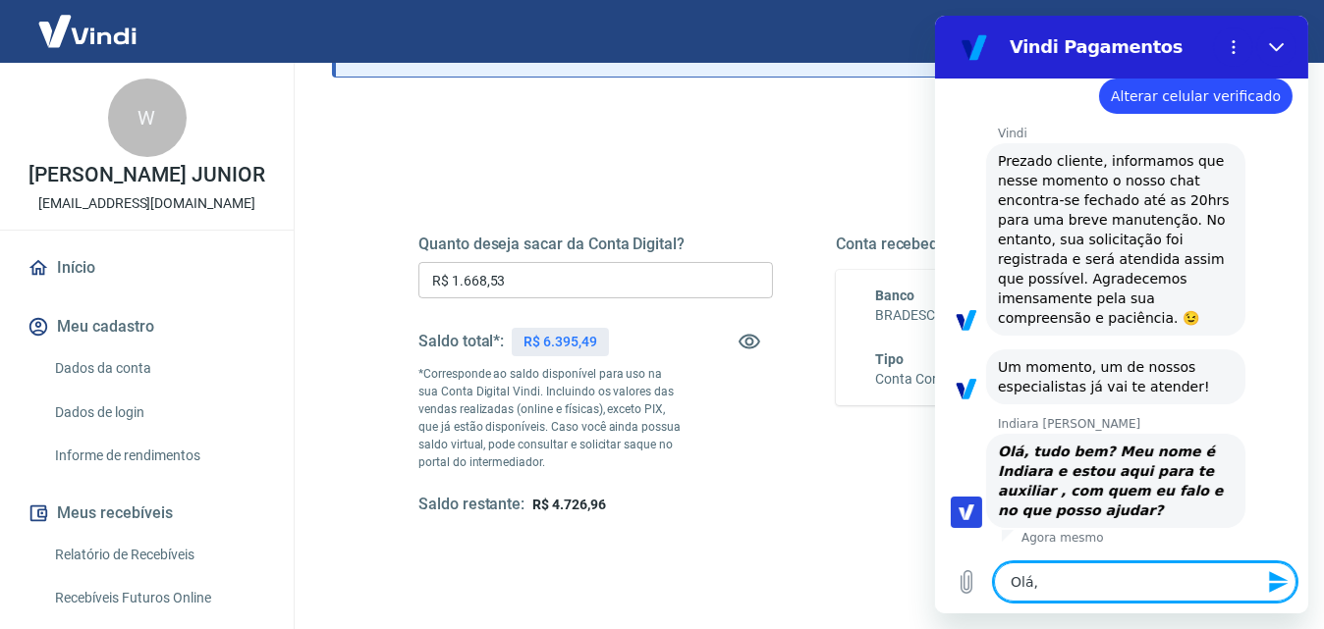
type textarea "x"
type textarea "Olá, m"
type textarea "x"
type textarea "Olá, me"
type textarea "x"
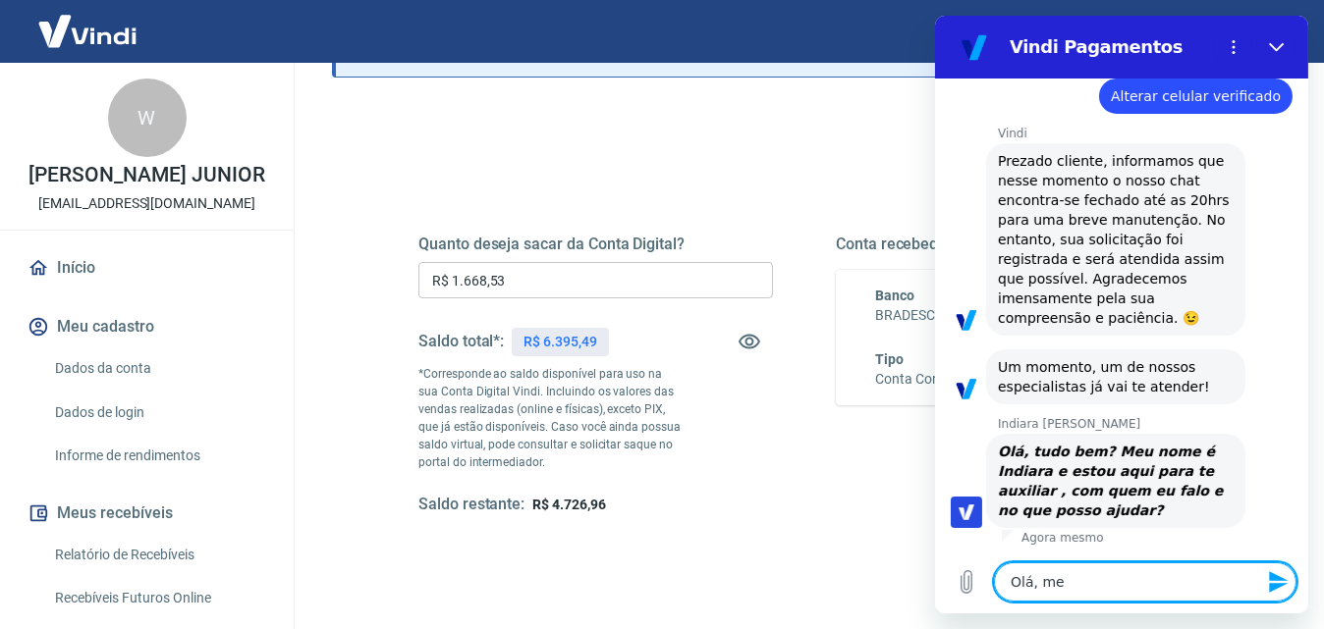
type textarea "Olá, me"
type textarea "x"
type textarea "Olá, me c"
type textarea "x"
type textarea "Olá, me ch"
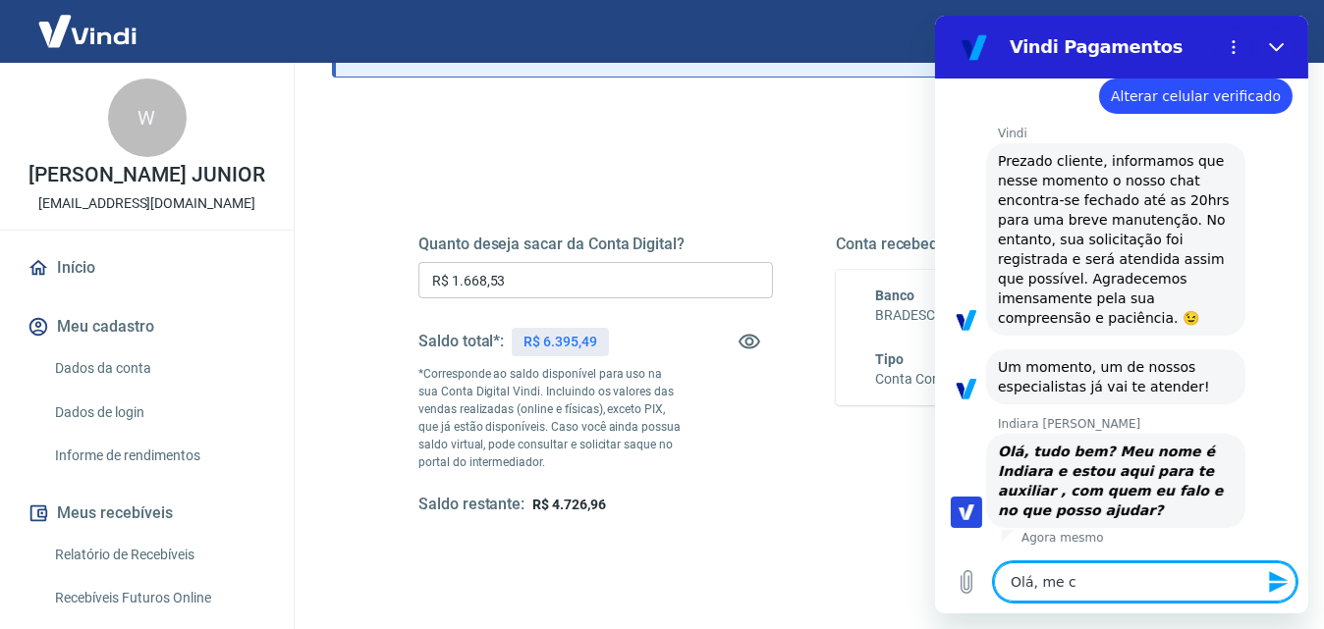
type textarea "x"
type textarea "Olá, me cha"
type textarea "x"
type textarea "Olá, me cham"
type textarea "x"
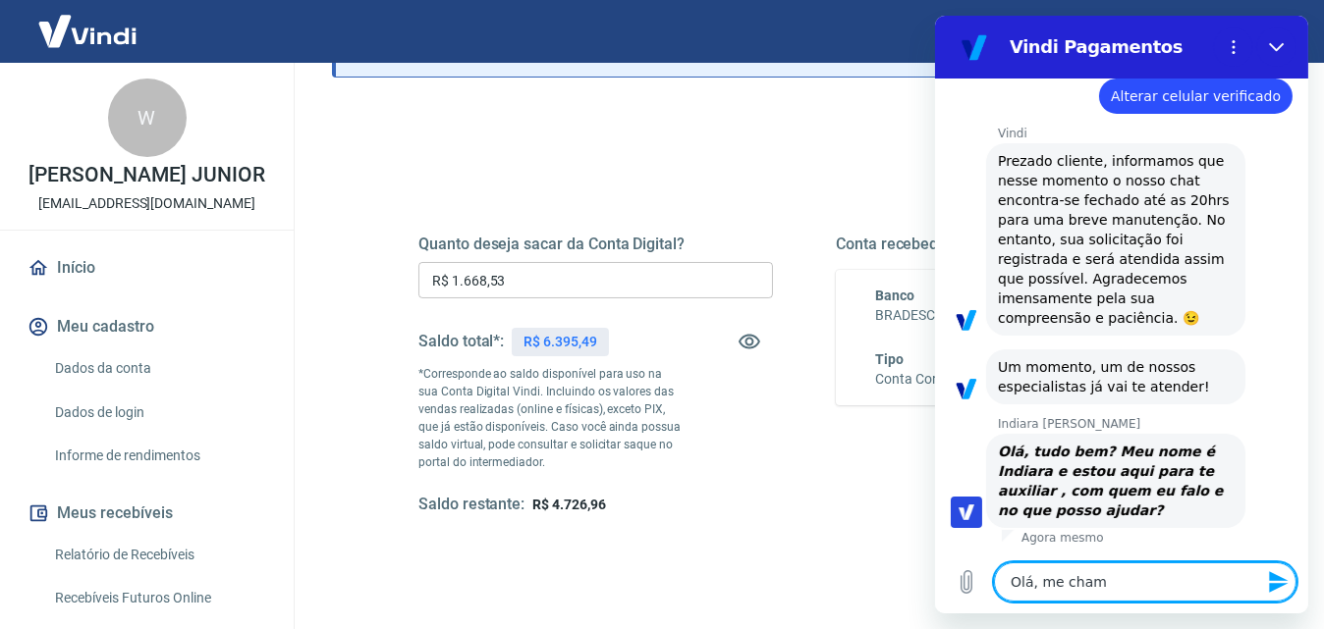
type textarea "Olá, me chamo"
type textarea "x"
type textarea "Olá, me chamo"
type textarea "x"
type textarea "Olá, me chamo H"
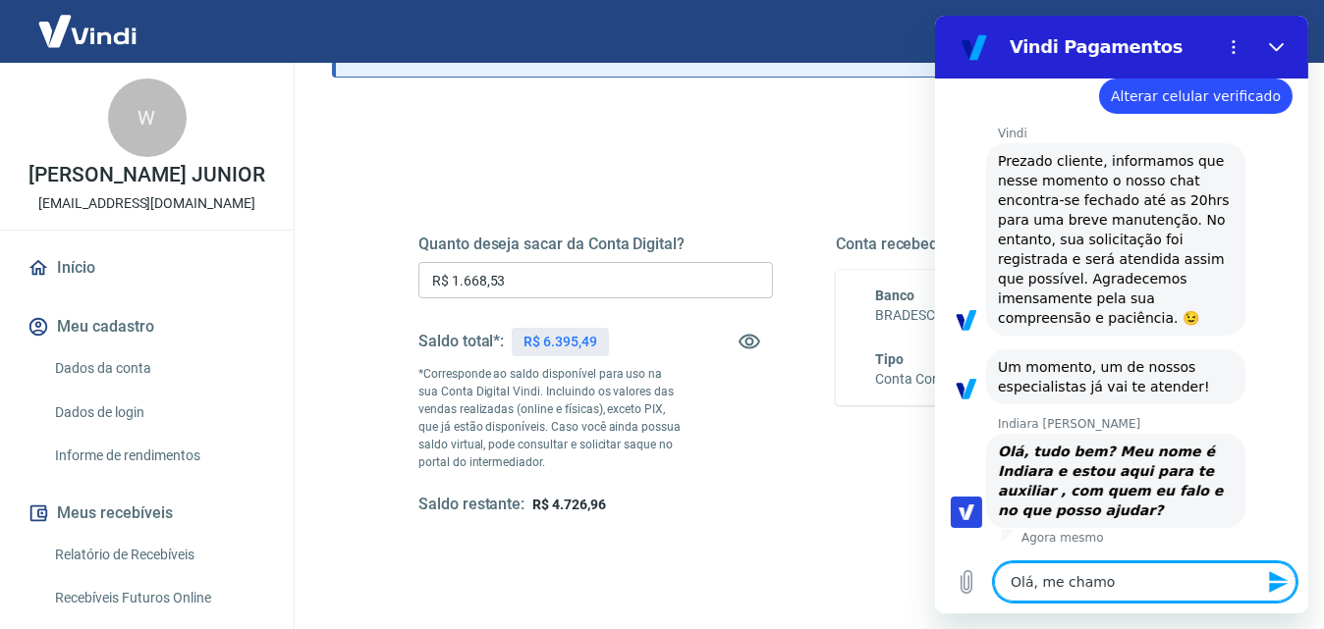
type textarea "x"
type textarea "Olá, me chamo Hé"
type textarea "x"
type textarea "Olá, me chamo Hél"
type textarea "x"
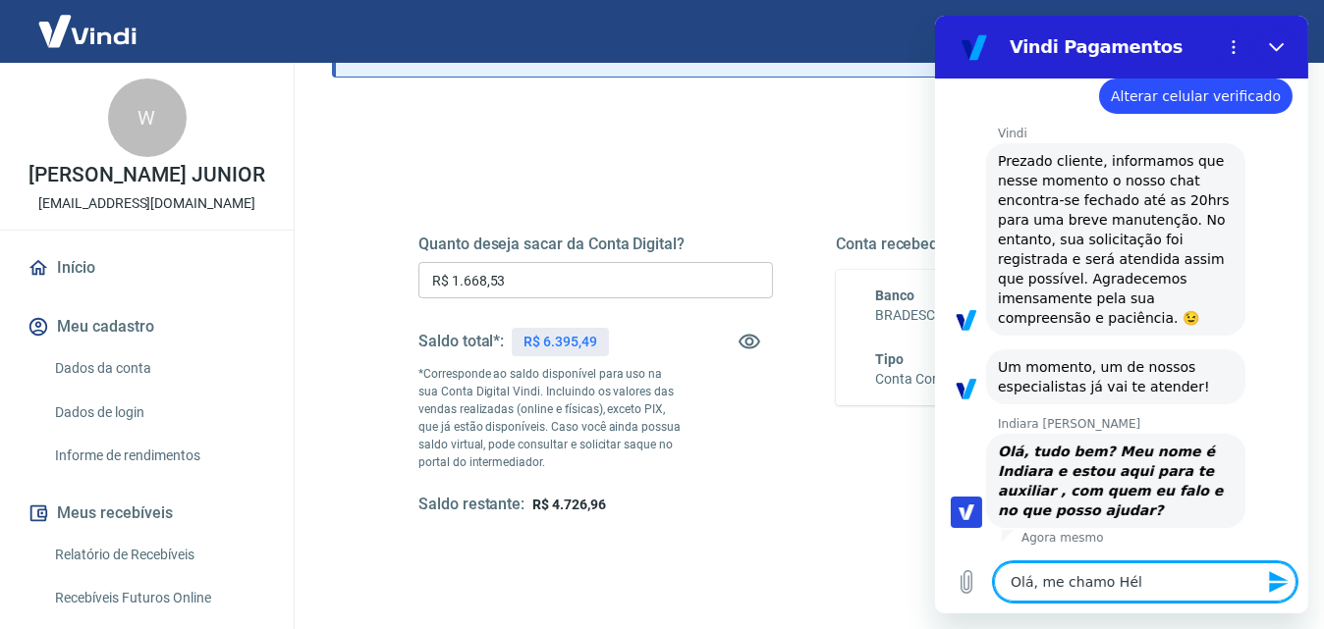
type textarea "Olá, me chamo Héld"
type textarea "x"
type textarea "Olá, me chamo Hélde"
type textarea "x"
type textarea "Olá, me chamo Hélder"
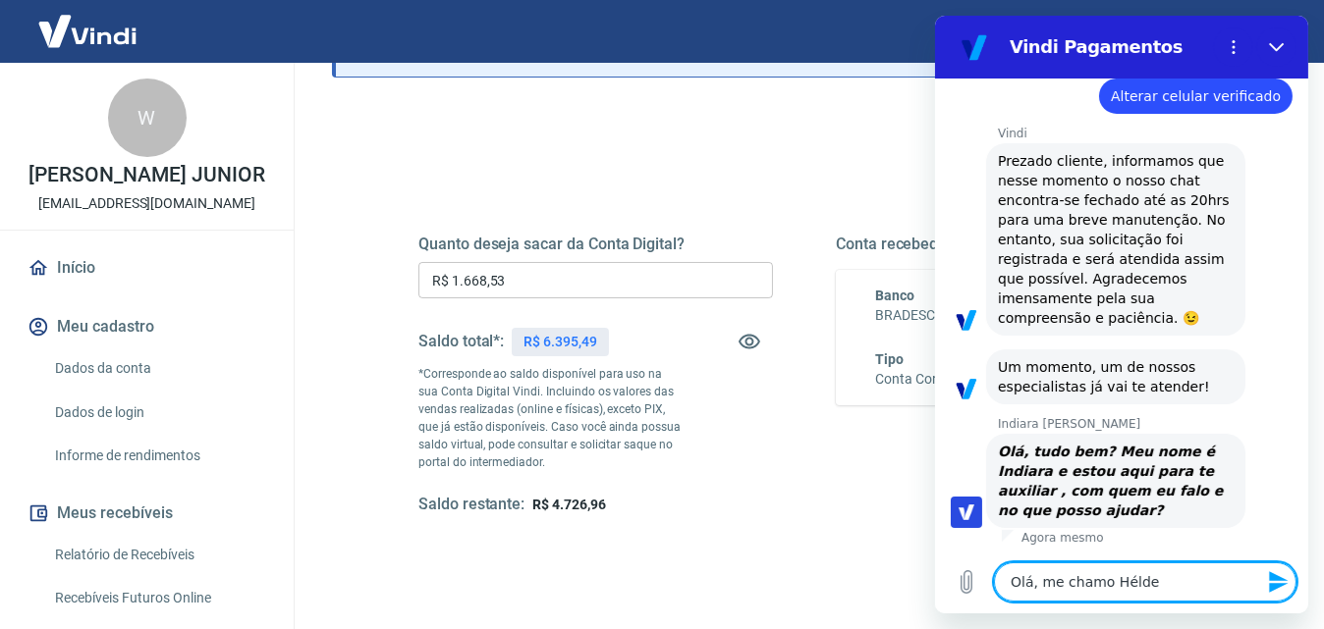
type textarea "x"
type textarea "Olá, me chamo Hélder."
type textarea "x"
type textarea "Olá, me chamo Hélder."
type textarea "x"
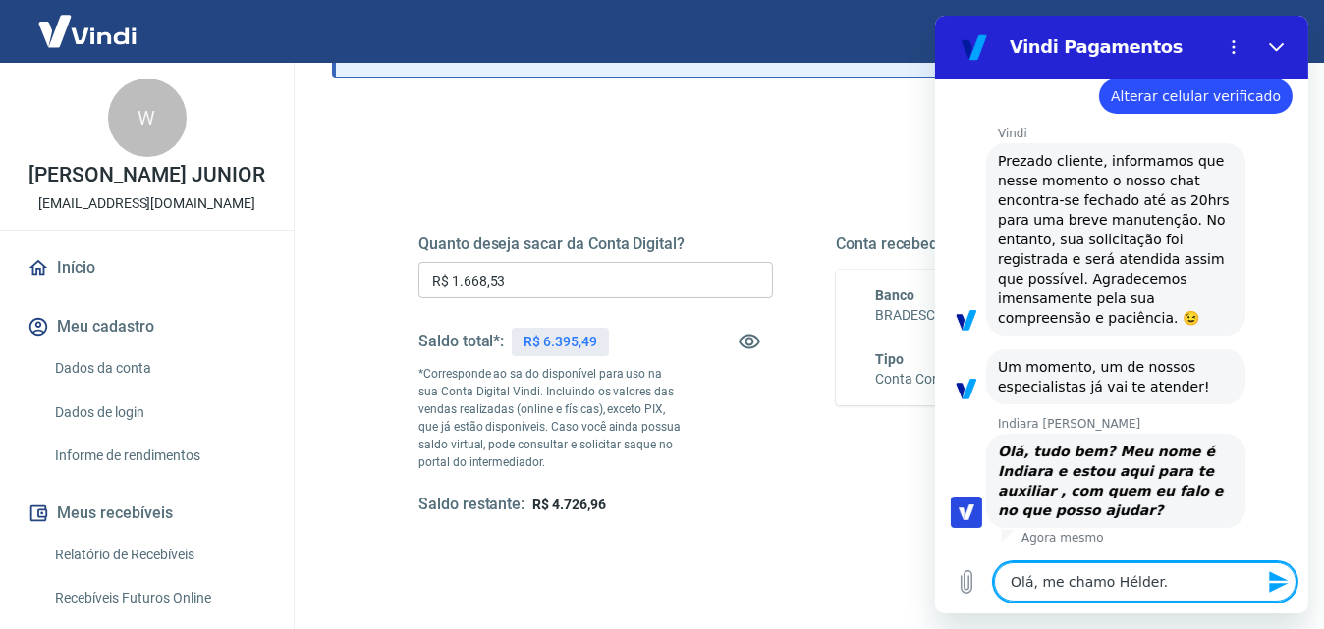
type textarea "Olá, me chamo Hélder. E"
type textarea "x"
type textarea "Olá, me chamo Hélder. Es"
type textarea "x"
type textarea "Olá, me chamo Hélder. Est"
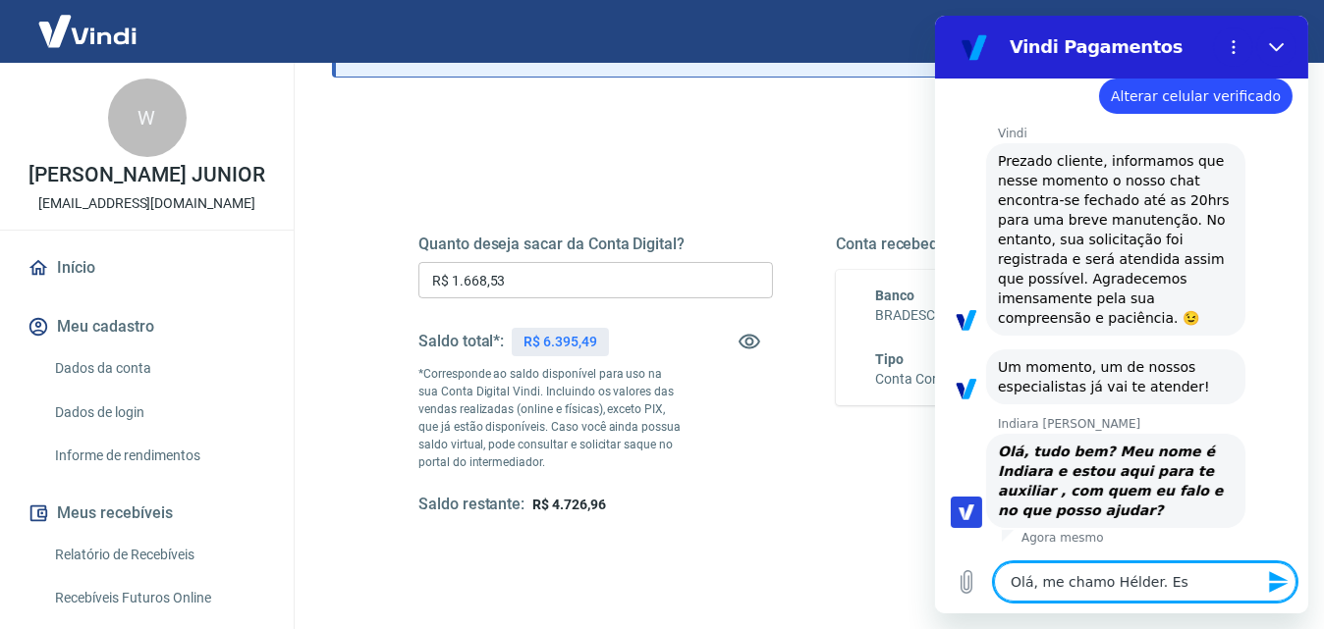
type textarea "x"
type textarea "Olá, me chamo Hélder. Esta"
type textarea "x"
type textarea "Olá, me chamo Hélder. Estam"
type textarea "x"
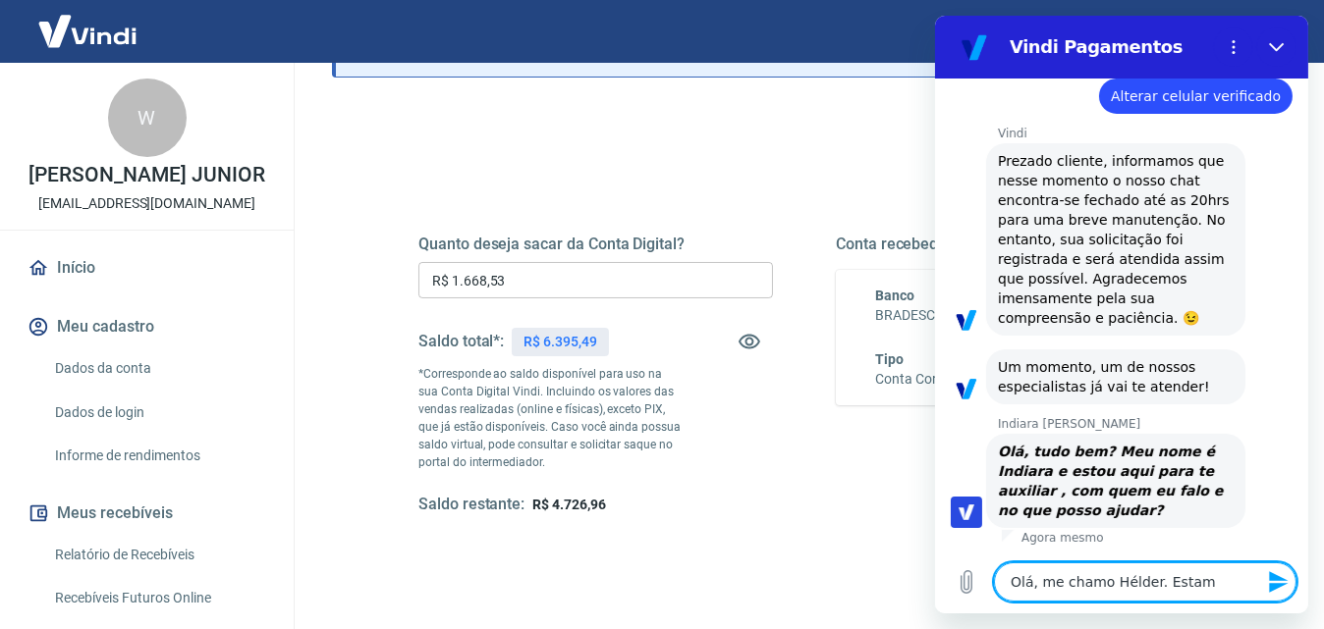
type textarea "Olá, me chamo Hélder. Estamo"
type textarea "x"
type textarea "Olá, me chamo Hélder. Estamo"
type textarea "x"
type textarea "Olá, me chamo Hélder. Estamo"
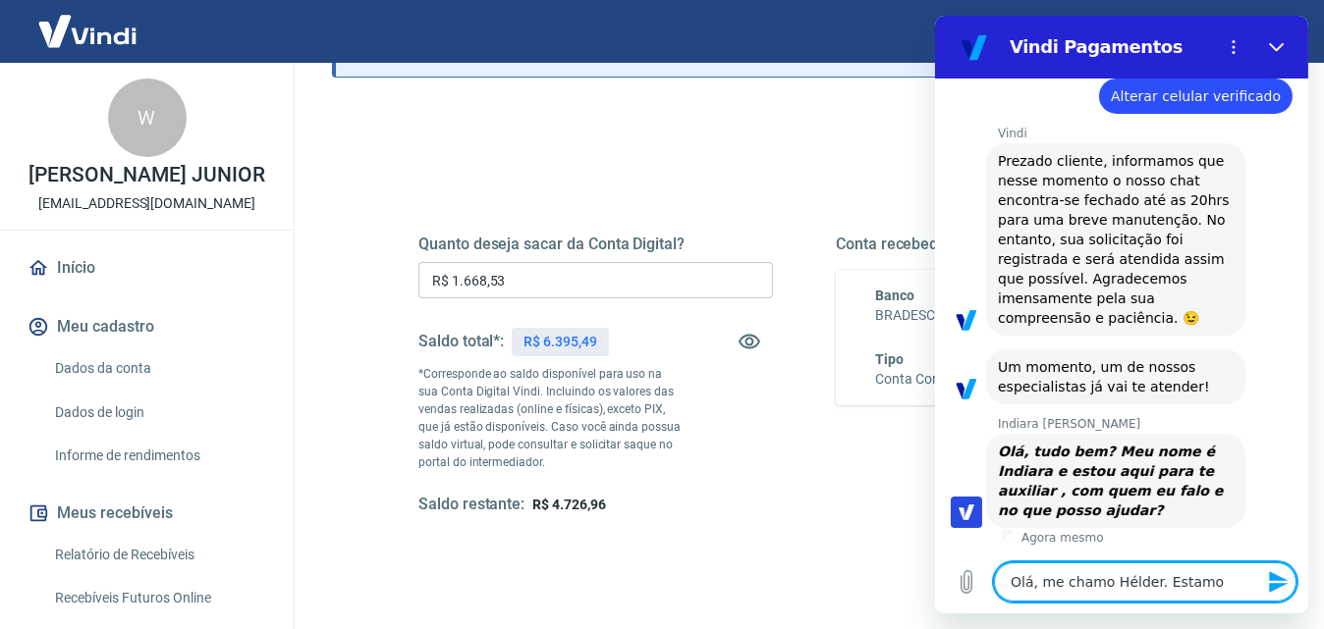
type textarea "x"
type textarea "Olá, me chamo Hélder. Estam"
type textarea "x"
type textarea "Olá, me chamo Hélder. Esta"
type textarea "x"
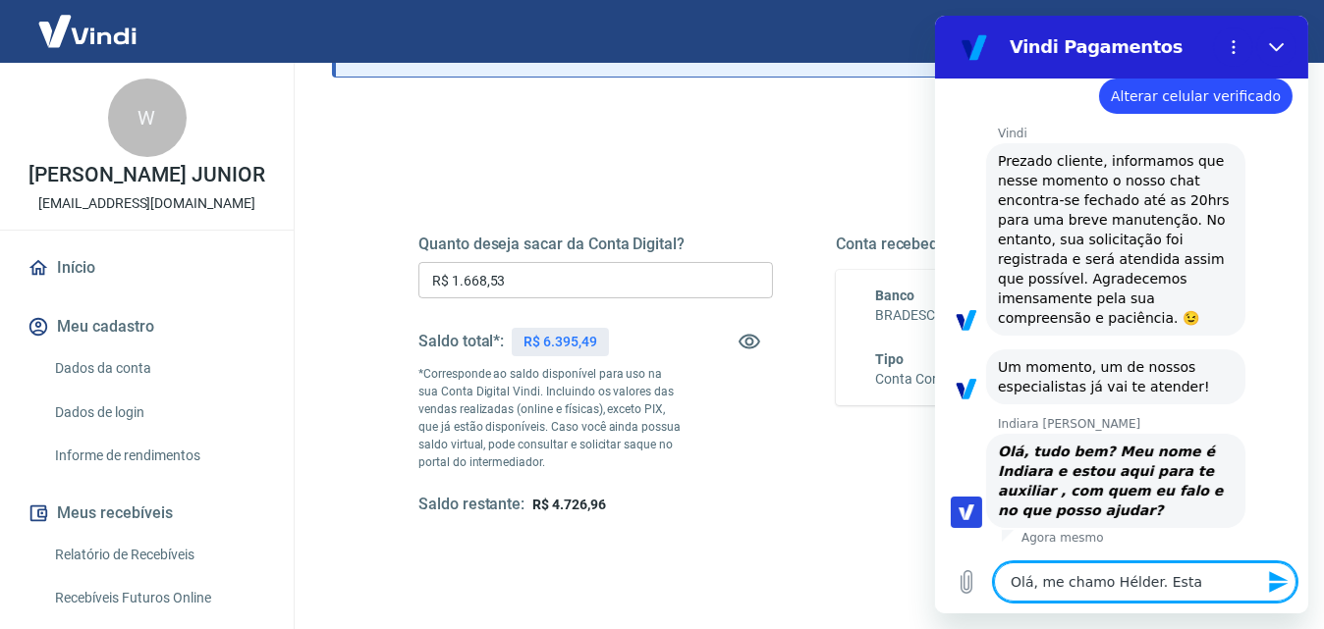
type textarea "Olá, me chamo Hélder. Est"
type textarea "x"
type textarea "Olá, me chamo Hélder. Es"
type textarea "x"
type textarea "Olá, me chamo Hélder. E"
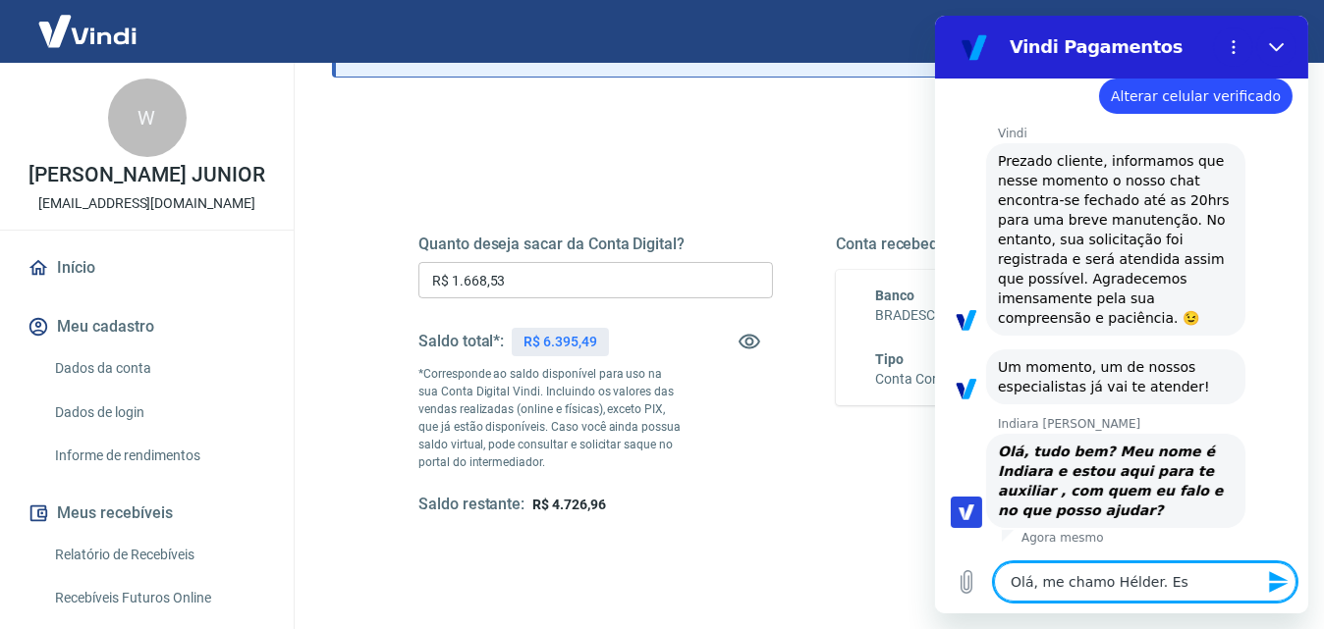
type textarea "x"
type textarea "Olá, me chamo Hélder."
type textarea "x"
type textarea "Olá, me chamo Hélder. E"
type textarea "x"
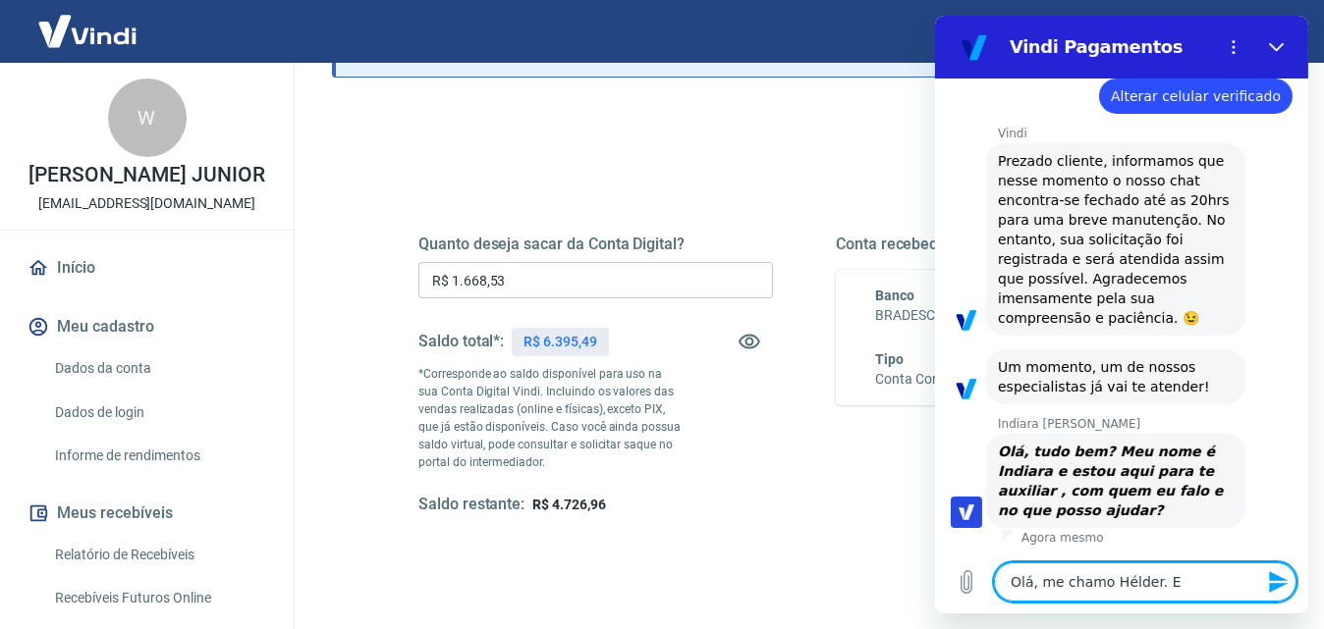
type textarea "Olá, me chamo Hélder. Es"
type textarea "x"
type textarea "Olá, me chamo Hélder. Est"
type textarea "x"
type textarea "Olá, me chamo Hélder. Esto"
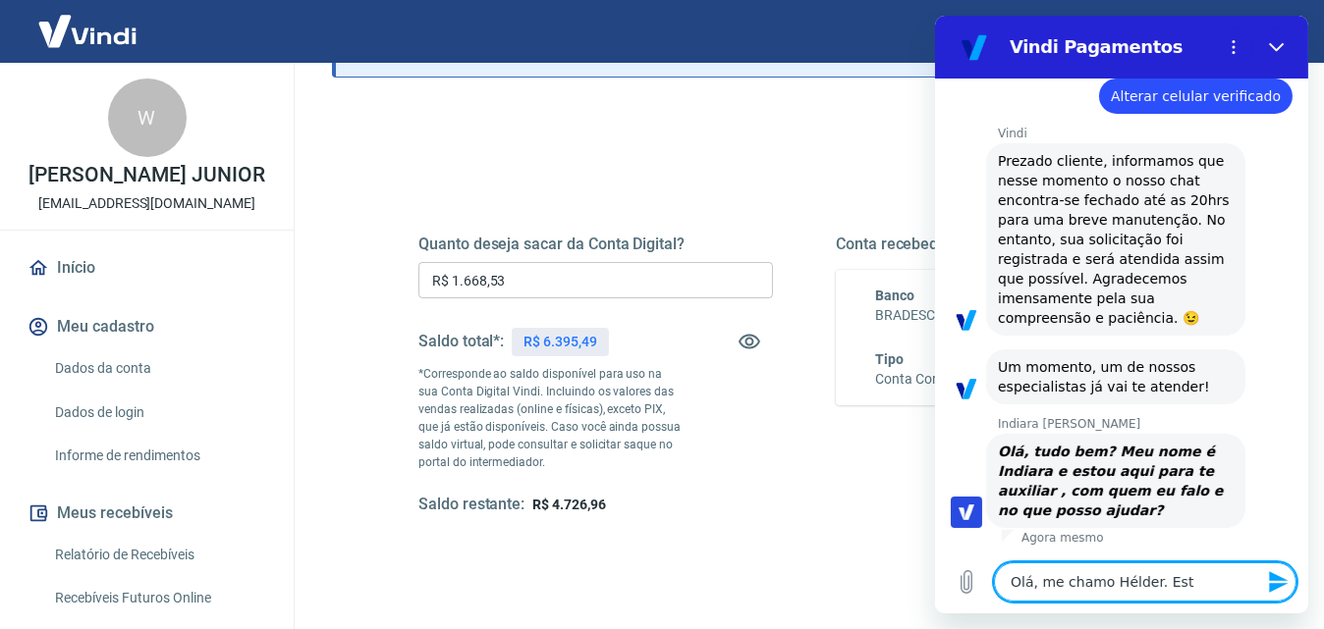
type textarea "x"
type textarea "Olá, me chamo Hélder. [GEOGRAPHIC_DATA]"
type textarea "x"
type textarea "Olá, me chamo Hélder. [GEOGRAPHIC_DATA]"
type textarea "x"
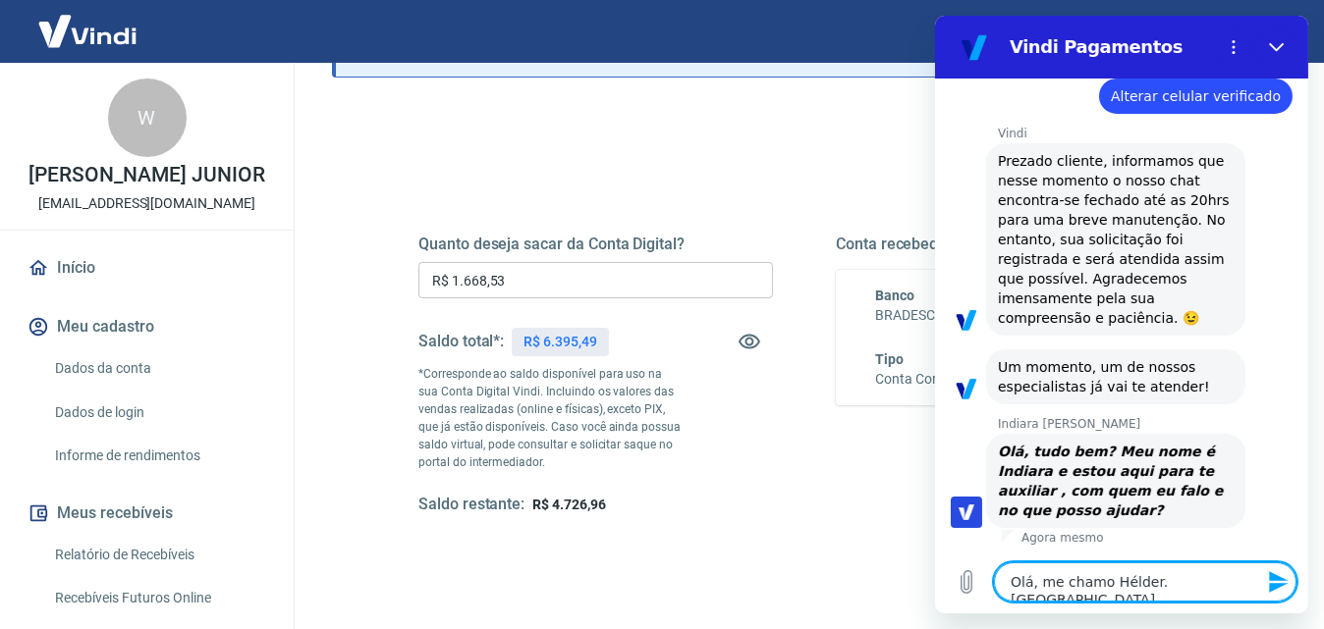
type textarea "Olá, me chamo Hélder. [GEOGRAPHIC_DATA]"
type textarea "x"
type textarea "Olá, me chamo Hélder. Esto"
type textarea "x"
type textarea "Olá, me chamo Hélder. Est"
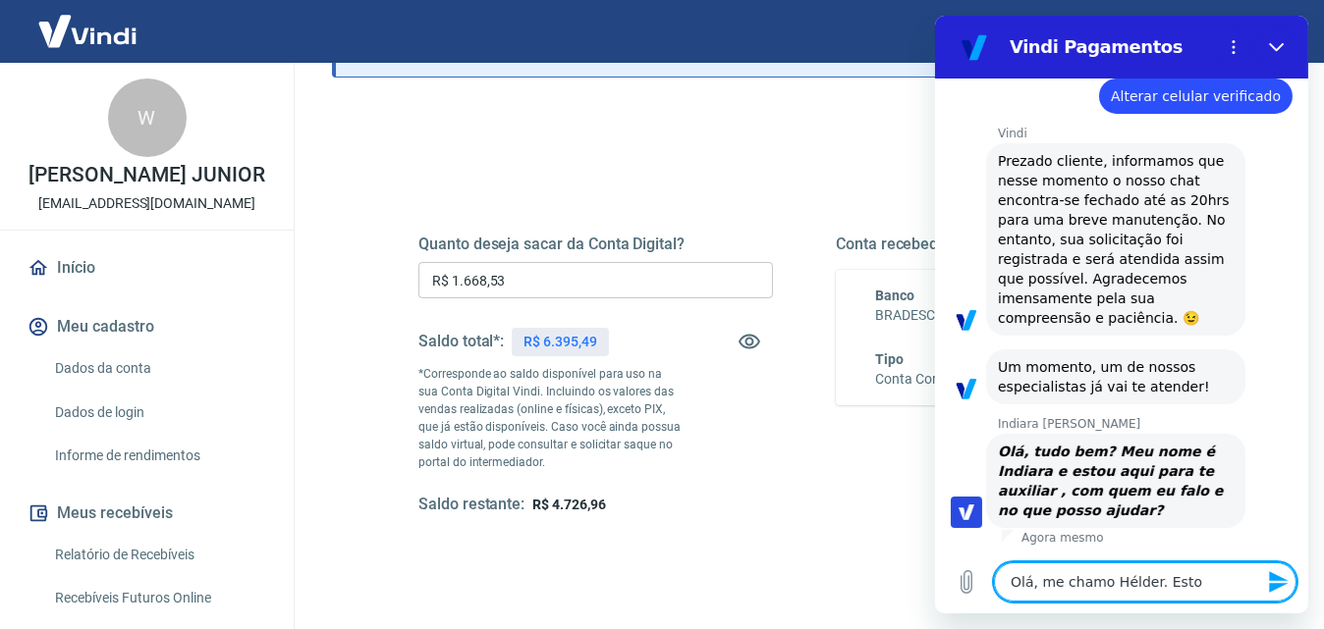
type textarea "x"
type textarea "Olá, me chamo Hélder. Es"
type textarea "x"
type textarea "Olá, me chamo Hélder. E"
type textarea "x"
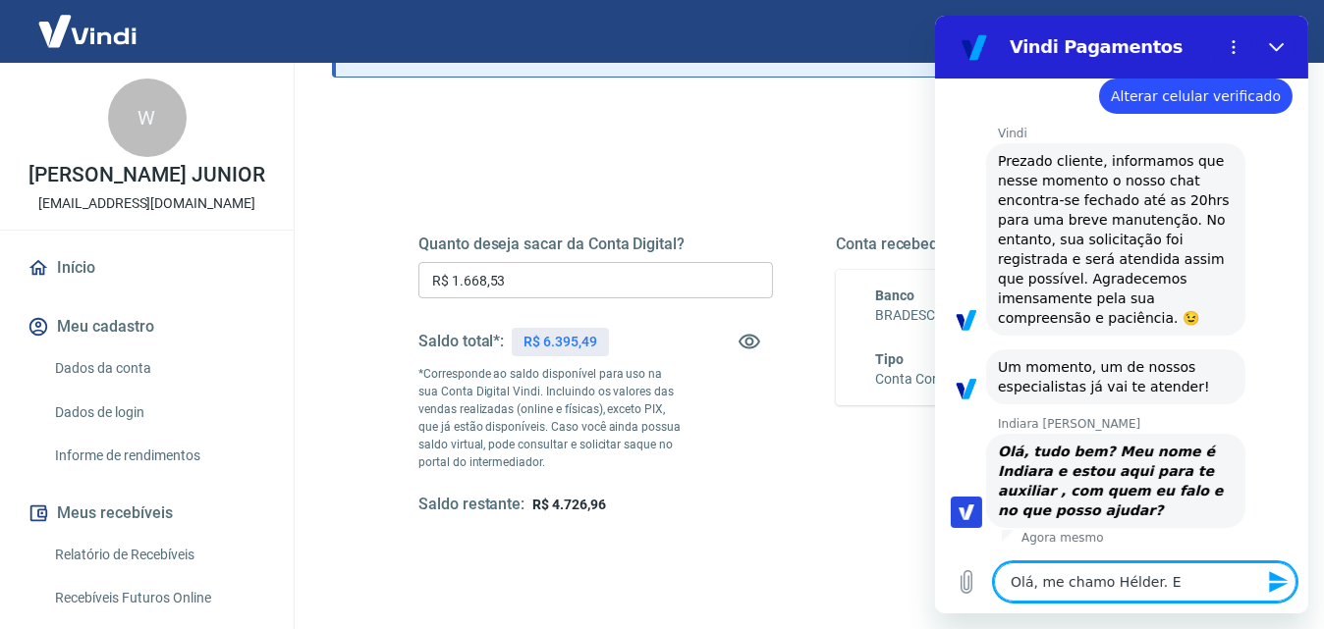
type textarea "Olá, me chamo Hélder."
type textarea "x"
type textarea "Olá, me chamo Hélder. N"
type textarea "x"
type textarea "Olá, me chamo Hélder. [GEOGRAPHIC_DATA]"
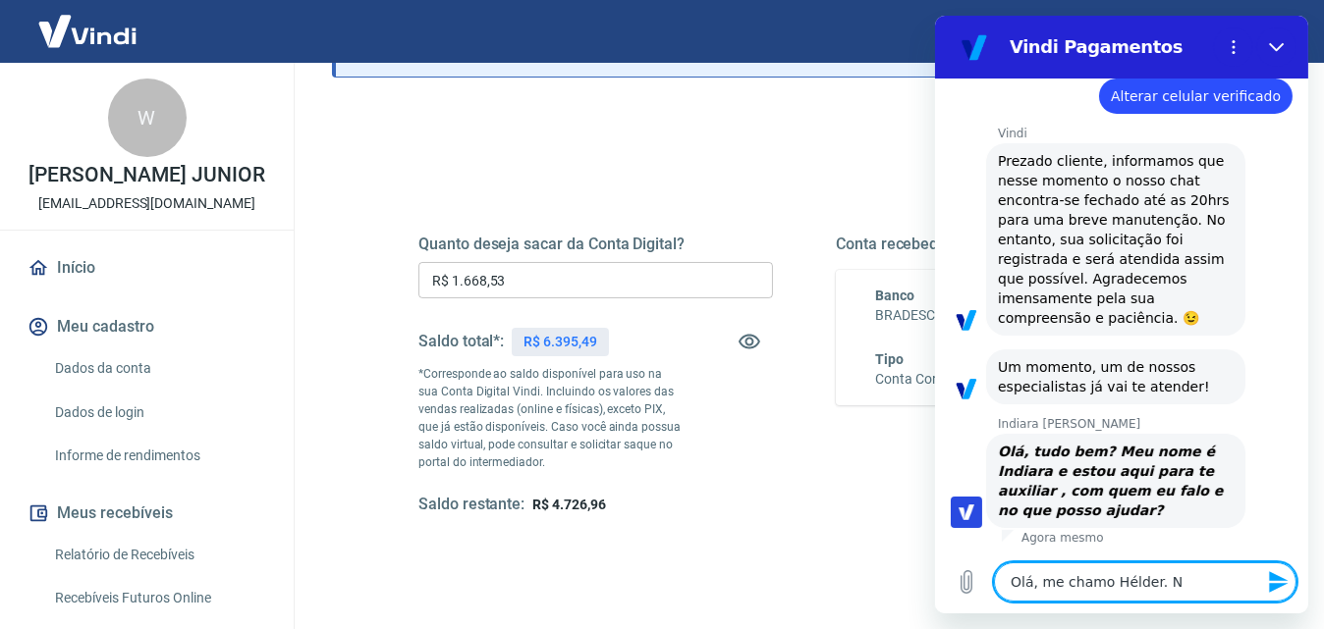
type textarea "x"
type textarea "Olá, me chamo Hélder. Não"
type textarea "x"
type textarea "Olá, me chamo Hélder. Não"
type textarea "x"
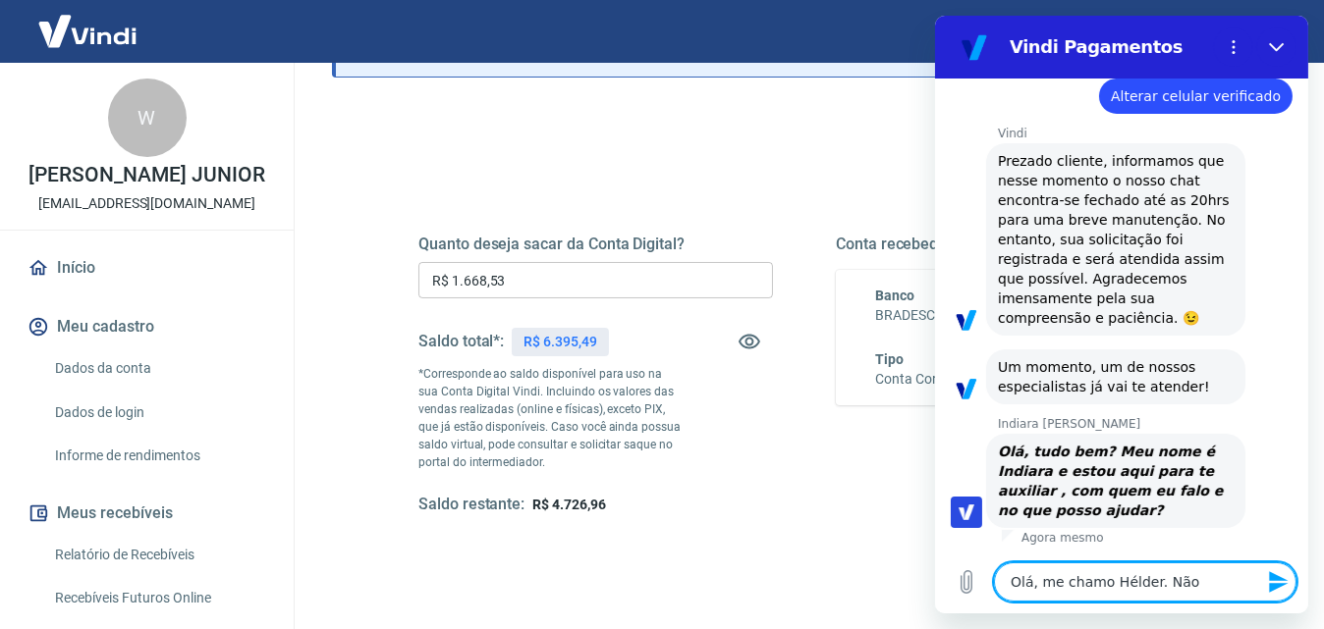
type textarea "Olá, me chamo Hélder. Não e"
type textarea "x"
type textarea "Olá, me chamo Hélder. Não es"
type textarea "x"
type textarea "Olá, me chamo Hélder. Não est"
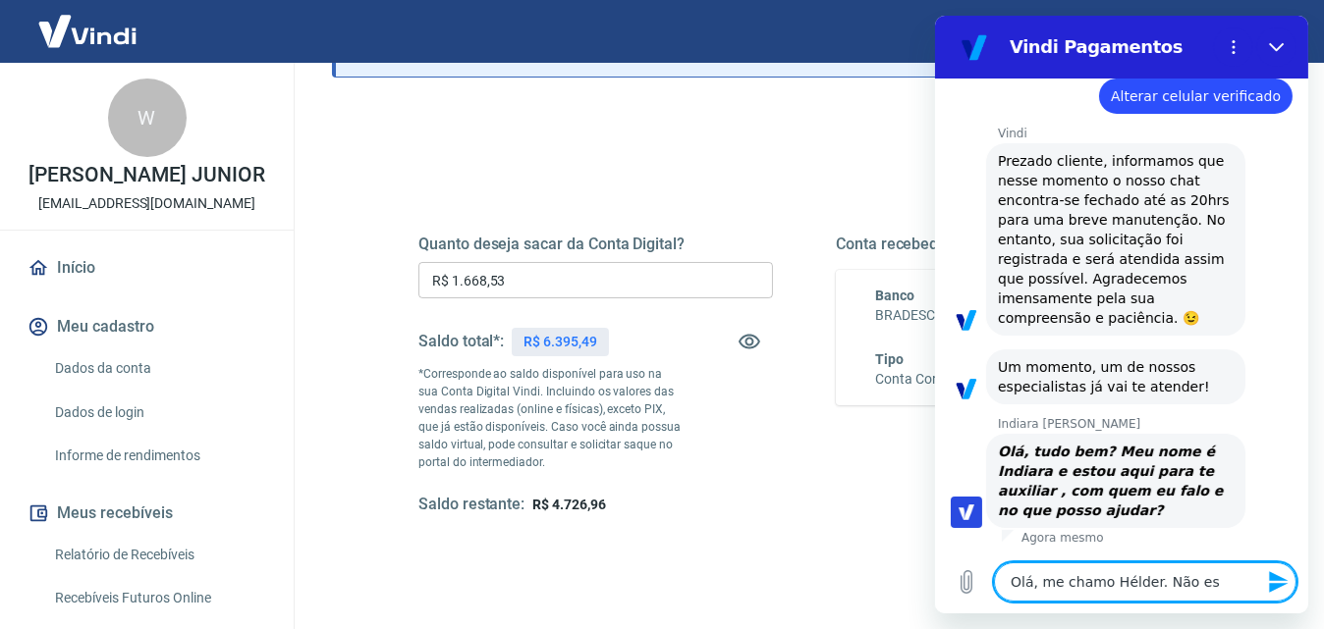
type textarea "x"
type textarea "Olá, me chamo Hélder. Não esto"
type textarea "x"
type textarea "Olá, me chamo Hélder. Não estou"
type textarea "x"
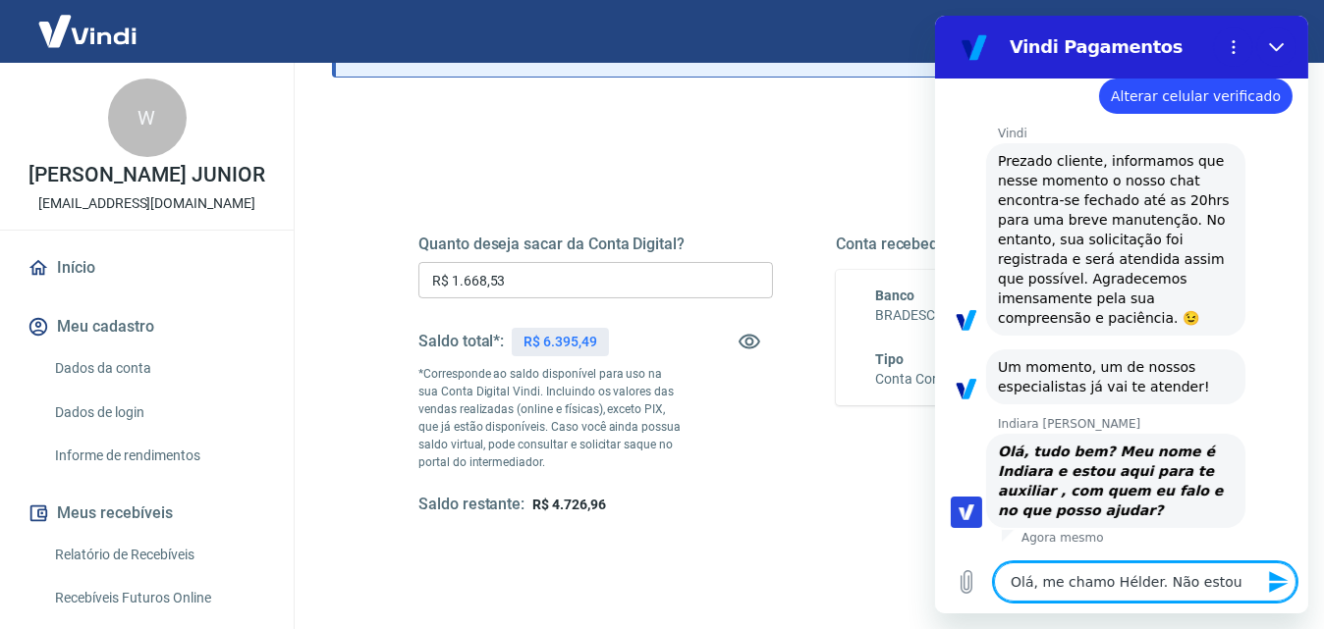
type textarea "Olá, me chamo Hélder. Não estou"
type textarea "x"
type textarea "Olá, me chamo Hélder. Não estou c"
type textarea "x"
type textarea "Olá, me chamo Hélder. Não estou co"
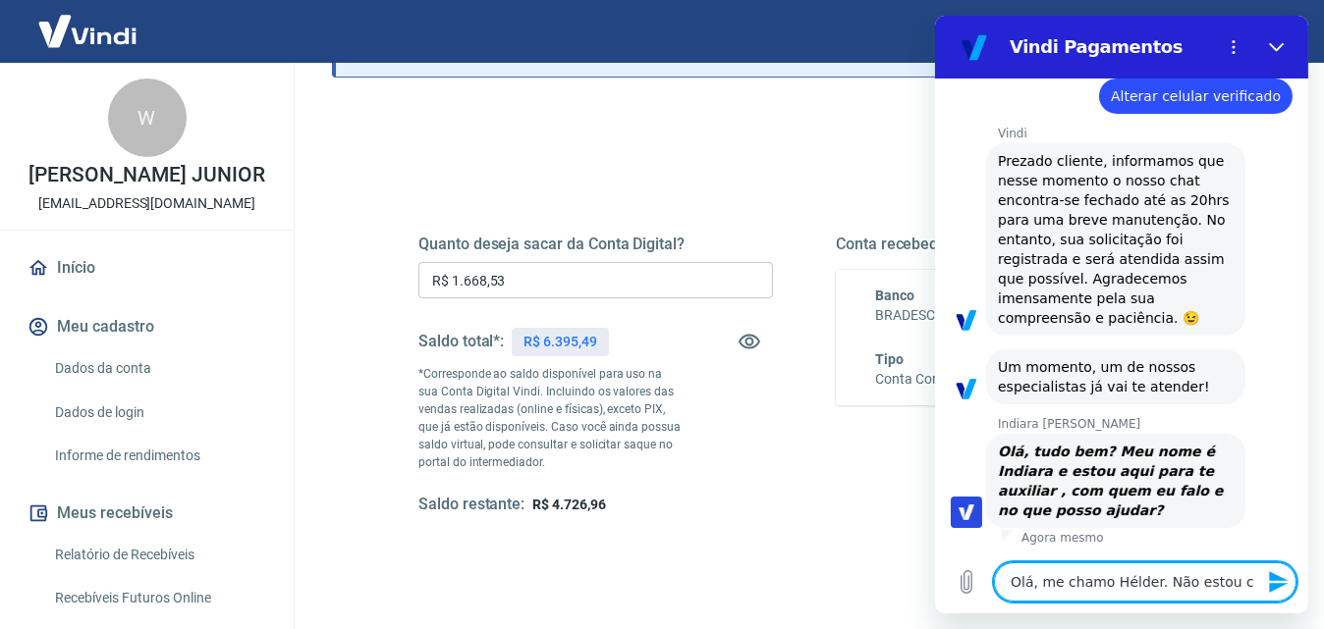
type textarea "x"
type textarea "Olá, me chamo Hélder. Não estou con"
type textarea "x"
type textarea "Olá, me chamo Hélder. Não estou cons"
type textarea "x"
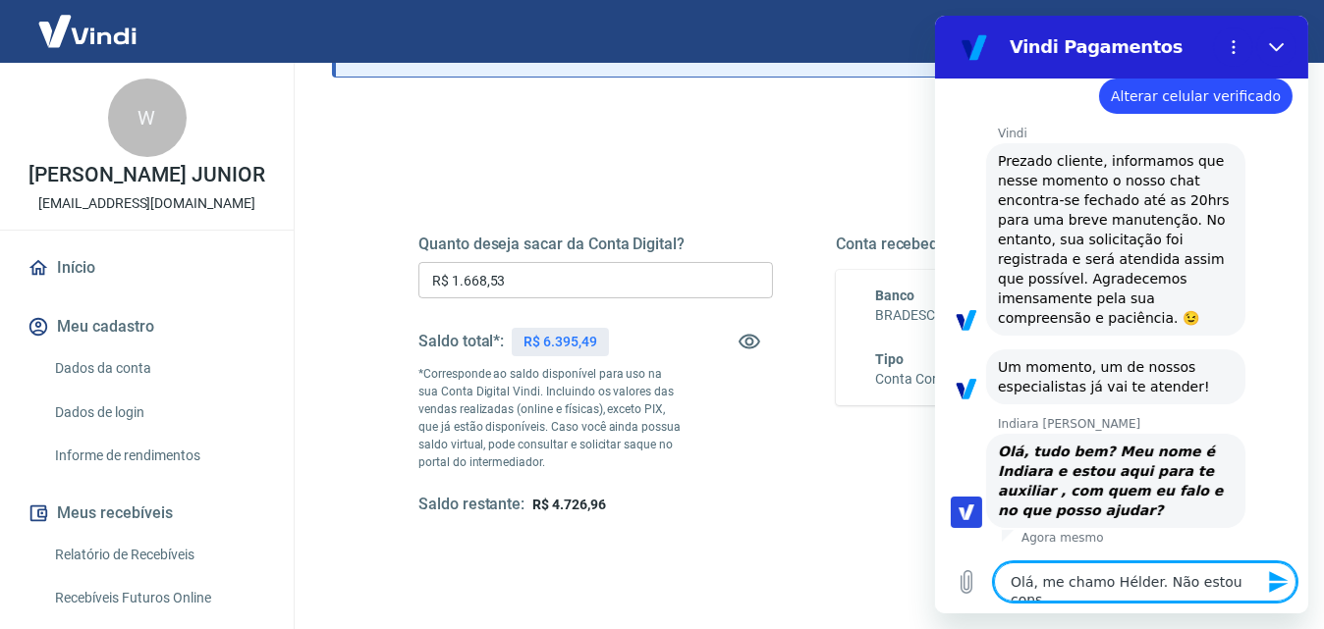
type textarea "Olá, me chamo Hélder. Não estou conse"
type textarea "x"
type textarea "Olá, me chamo Hélder. Não estou conseg"
type textarea "x"
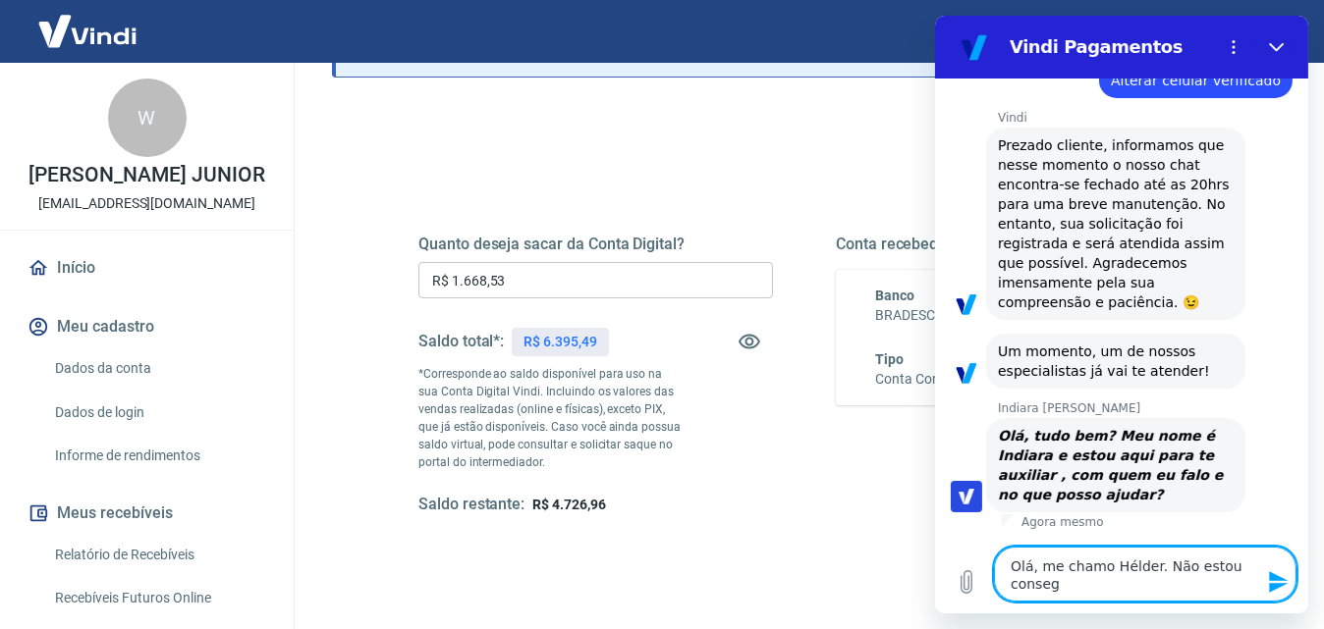
type textarea "Olá, me chamo Hélder. Não estou consegi"
type textarea "x"
type textarea "Olá, me chamo Hélder. Não estou consegin"
type textarea "x"
type textarea "Olá, me chamo Hélder. Não estou consegino"
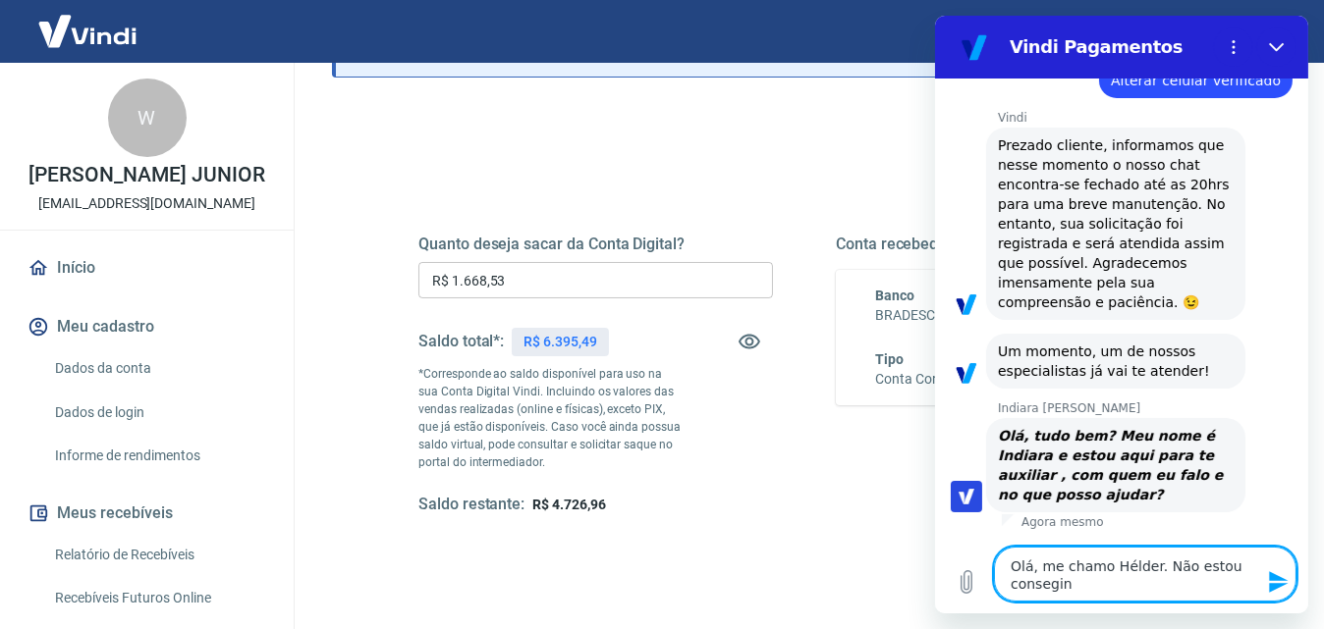
type textarea "x"
type textarea "Olá, me chamo Hélder. Não estou consegino"
type textarea "x"
type textarea "Olá, me chamo Hélder. Não estou consegino"
type textarea "x"
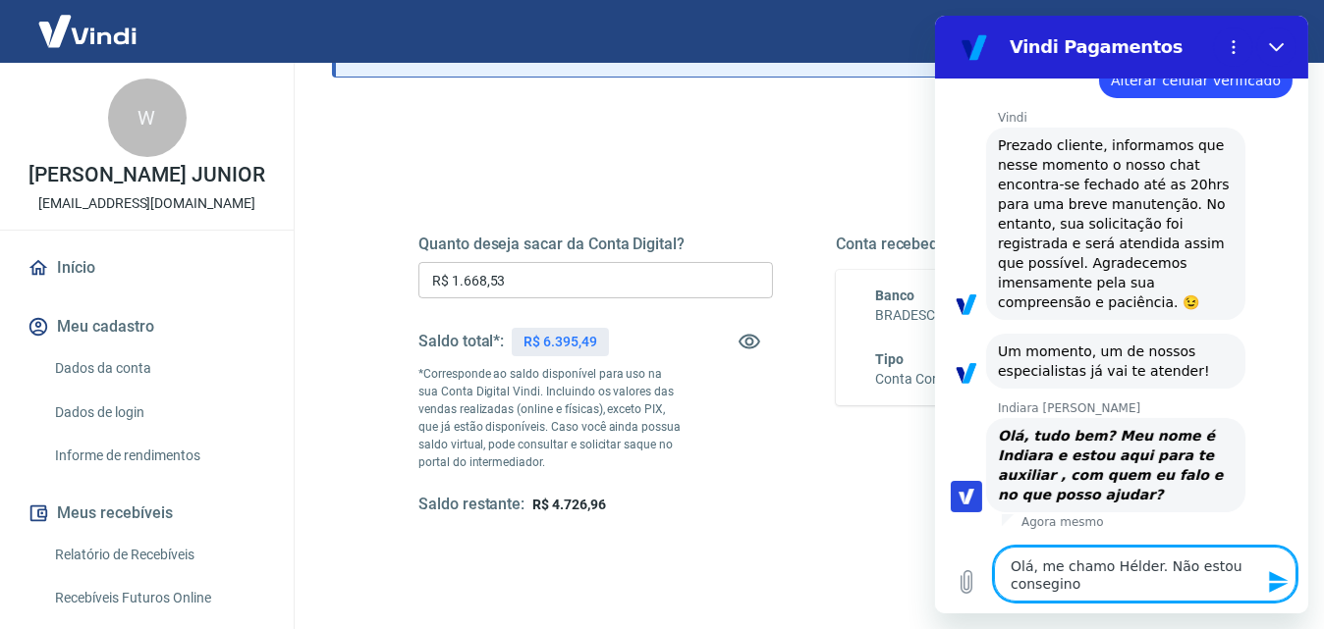
type textarea "Olá, me chamo Hélder. Não estou consegin"
type textarea "x"
type textarea "Olá, me chamo Hélder. Não estou consegi"
type textarea "x"
type textarea "Olá, me chamo Hélder. Não estou conseg"
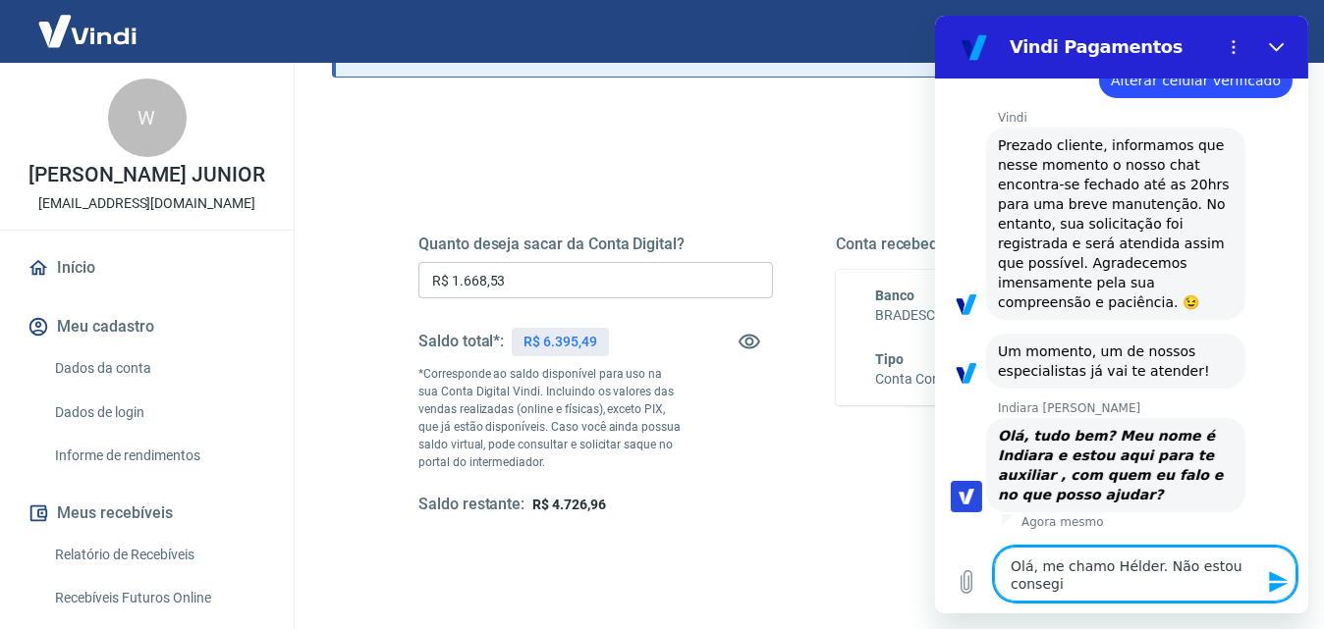
type textarea "x"
type textarea "Olá, me chamo Hélder. Não estou conse"
type textarea "x"
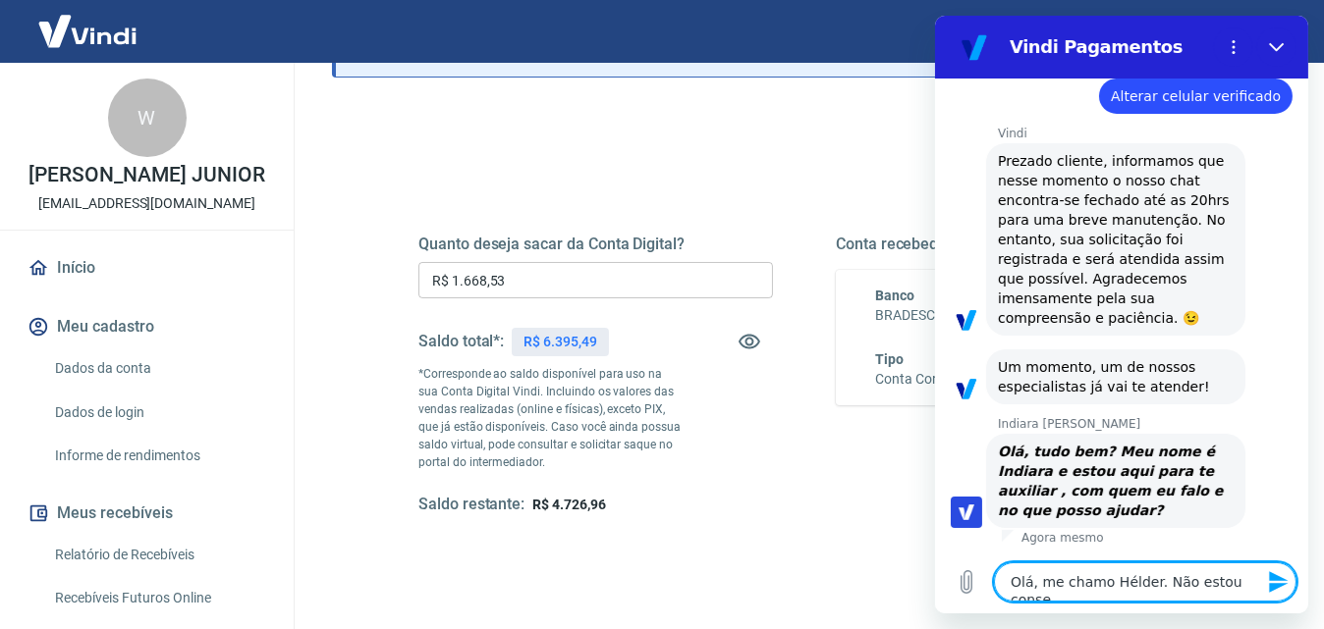
type textarea "Olá, me chamo Hélder. Não estou cons"
type textarea "x"
type textarea "Olá, me chamo Hélder. Não estou consu"
type textarea "x"
type textarea "Olá, me chamo Hélder. Não estou consue"
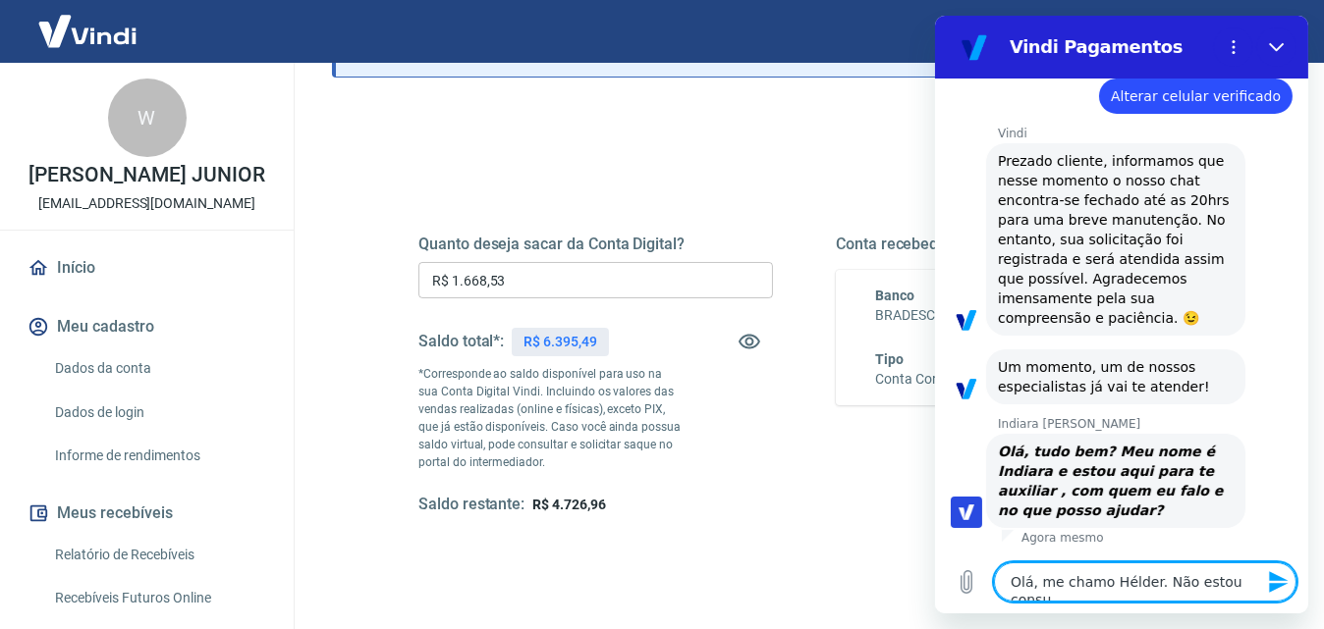
type textarea "x"
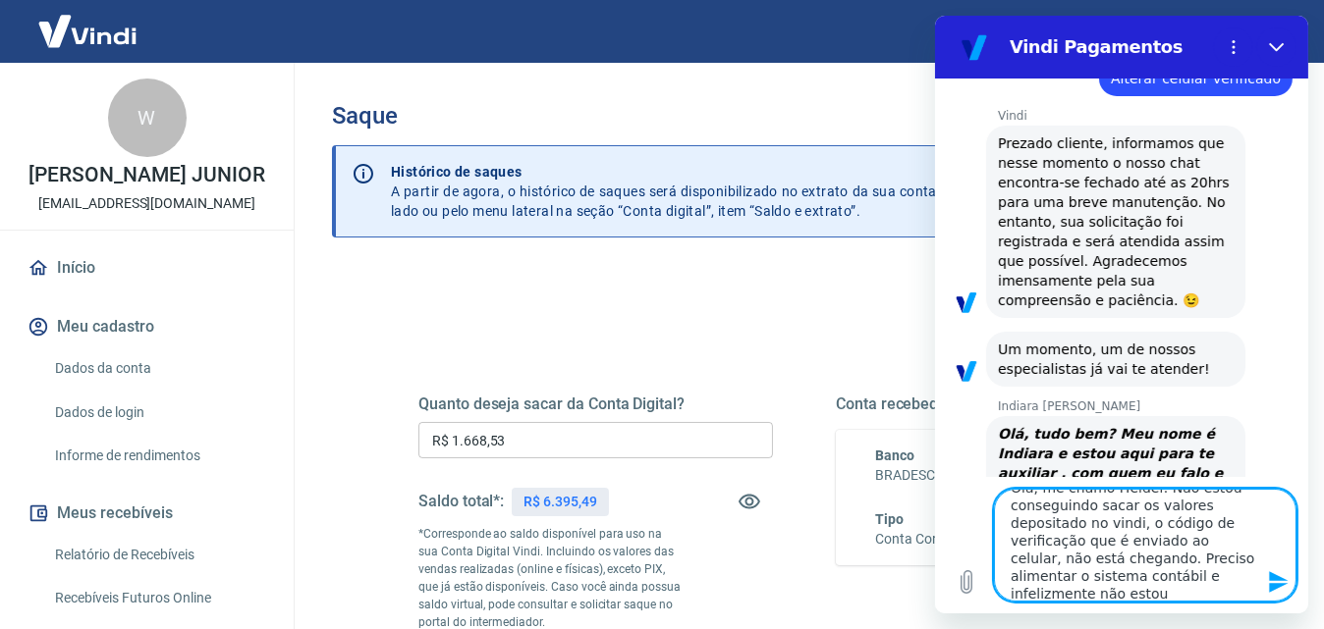
scroll to position [31, 0]
click at [1171, 588] on textarea "Olá, me chamo Hélder. Não estou conseguindo sacar os valores depositado no vind…" at bounding box center [1144, 545] width 302 height 113
click at [1047, 593] on textarea "Olá, me chamo Hélder. Não estou conseguindo sacar os valores depositado no vind…" at bounding box center [1144, 545] width 302 height 113
click at [1124, 585] on textarea "Olá, me chamo Hélder. Não estou conseguindo sacar os valores depositado no vind…" at bounding box center [1144, 545] width 302 height 113
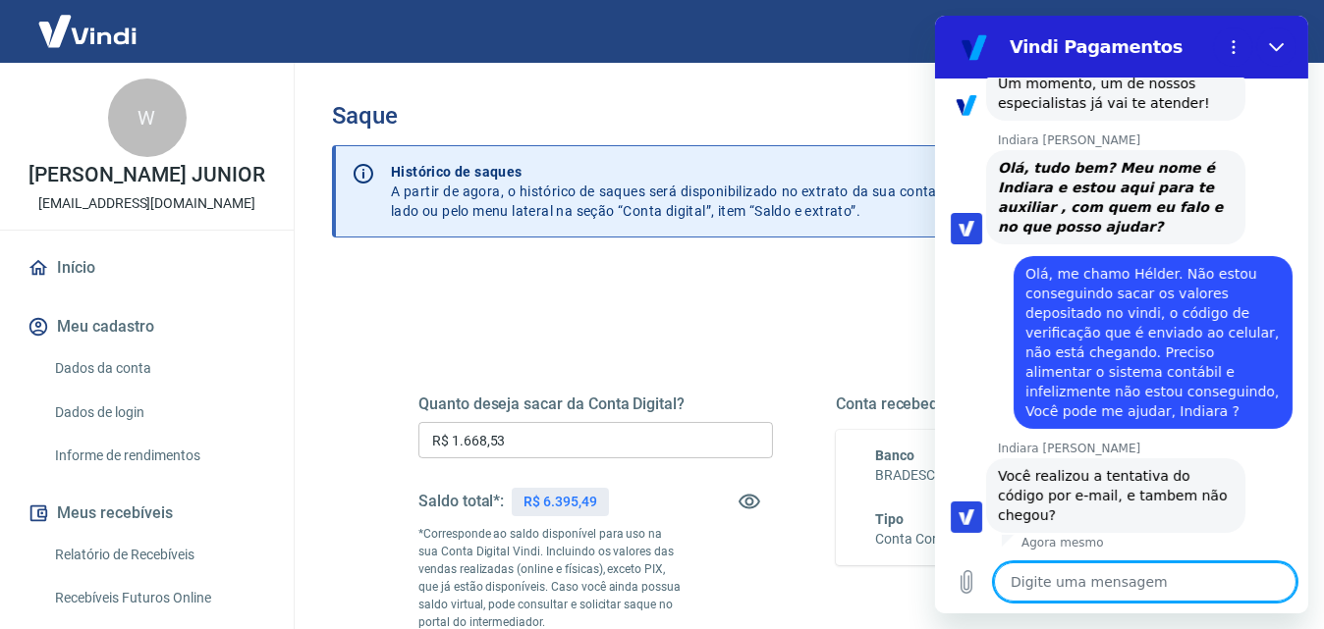
scroll to position [477, 0]
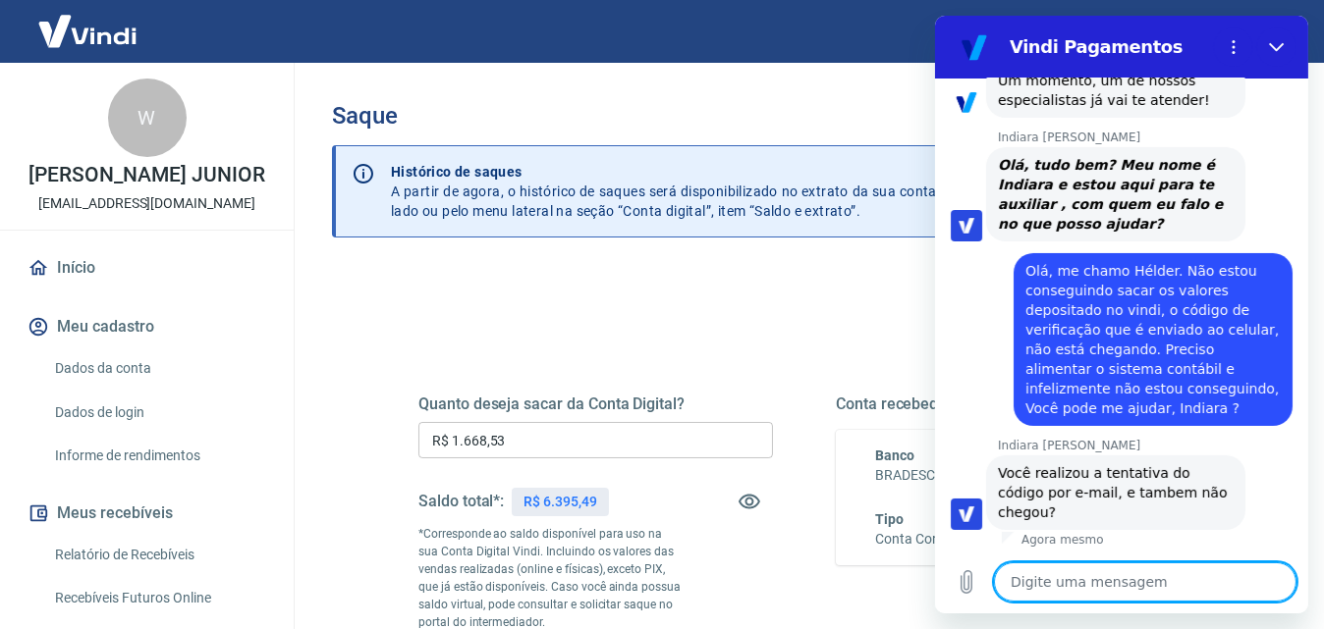
click at [1069, 585] on textarea at bounding box center [1144, 582] width 302 height 39
click at [1173, 595] on textarea "Infelizmente não tenho acesso ao e-mail, mas também não" at bounding box center [1144, 574] width 302 height 55
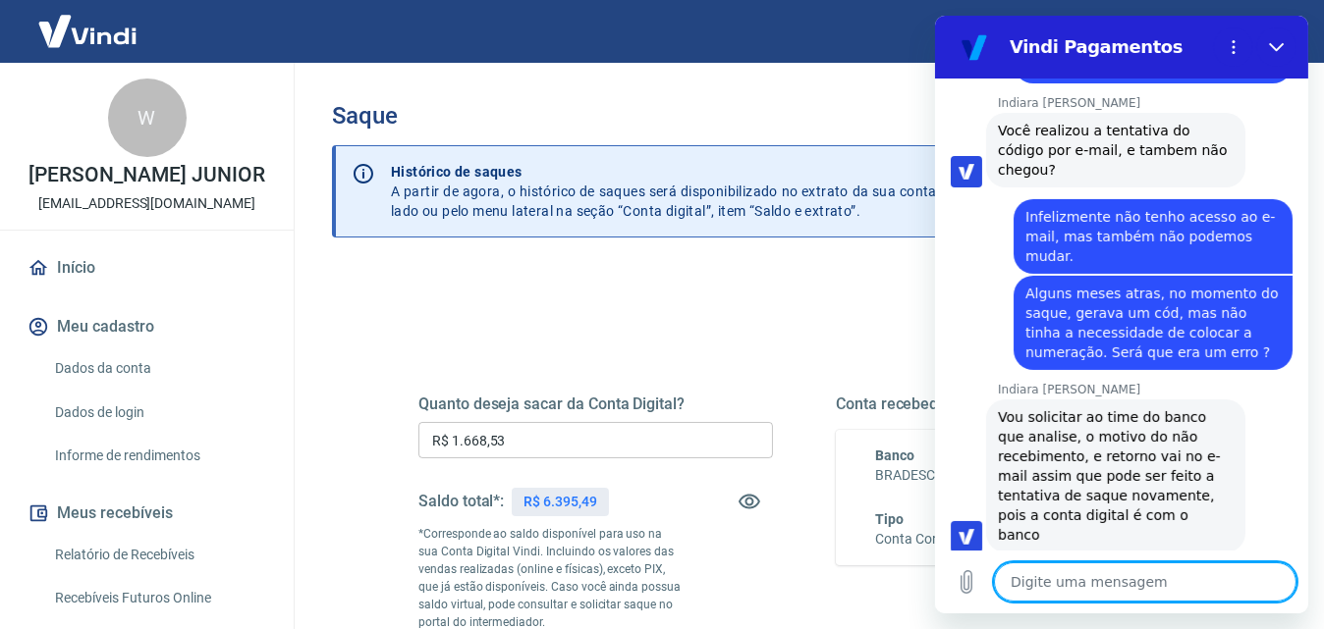
scroll to position [823, 0]
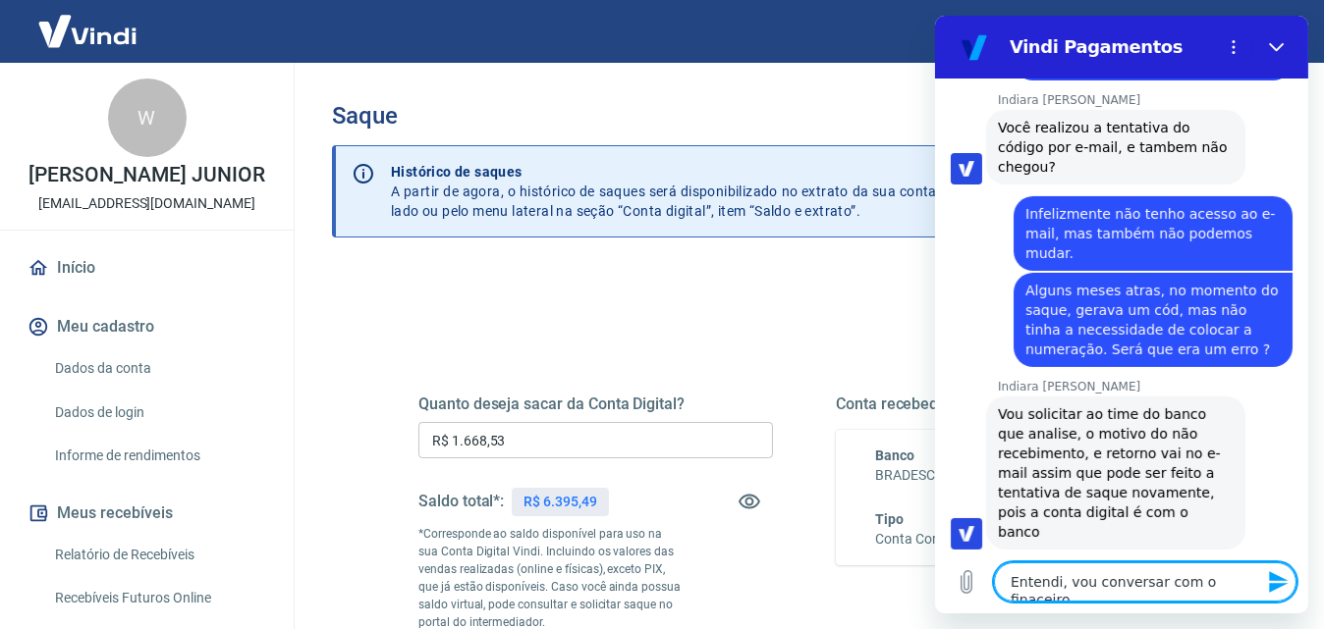
drag, startPoint x: 1186, startPoint y: 595, endPoint x: 1200, endPoint y: 585, distance: 16.9
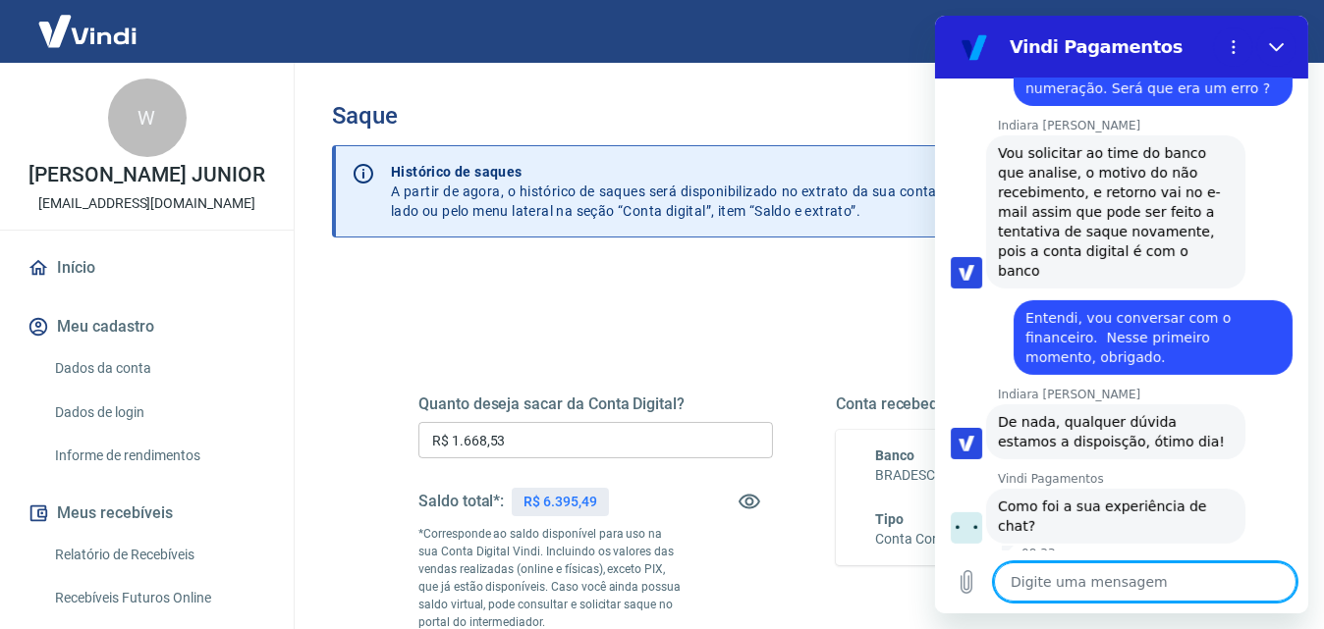
scroll to position [1104, 0]
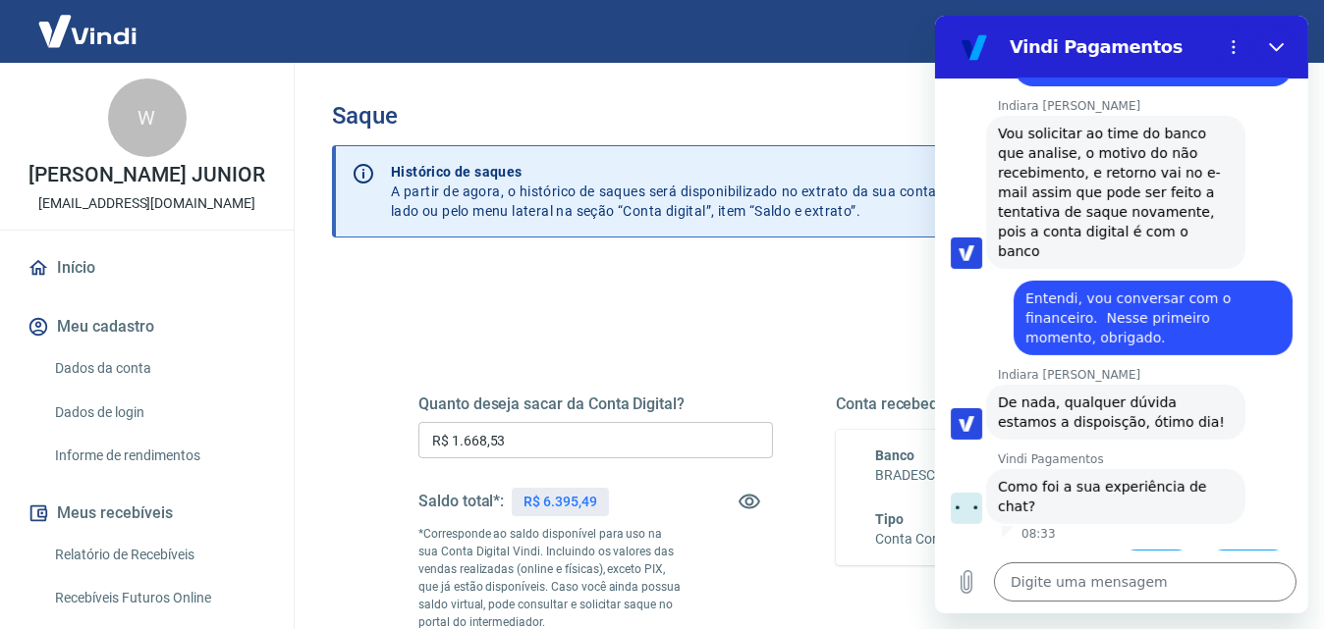
click at [1135, 550] on button "Boa 👍" at bounding box center [1156, 578] width 80 height 57
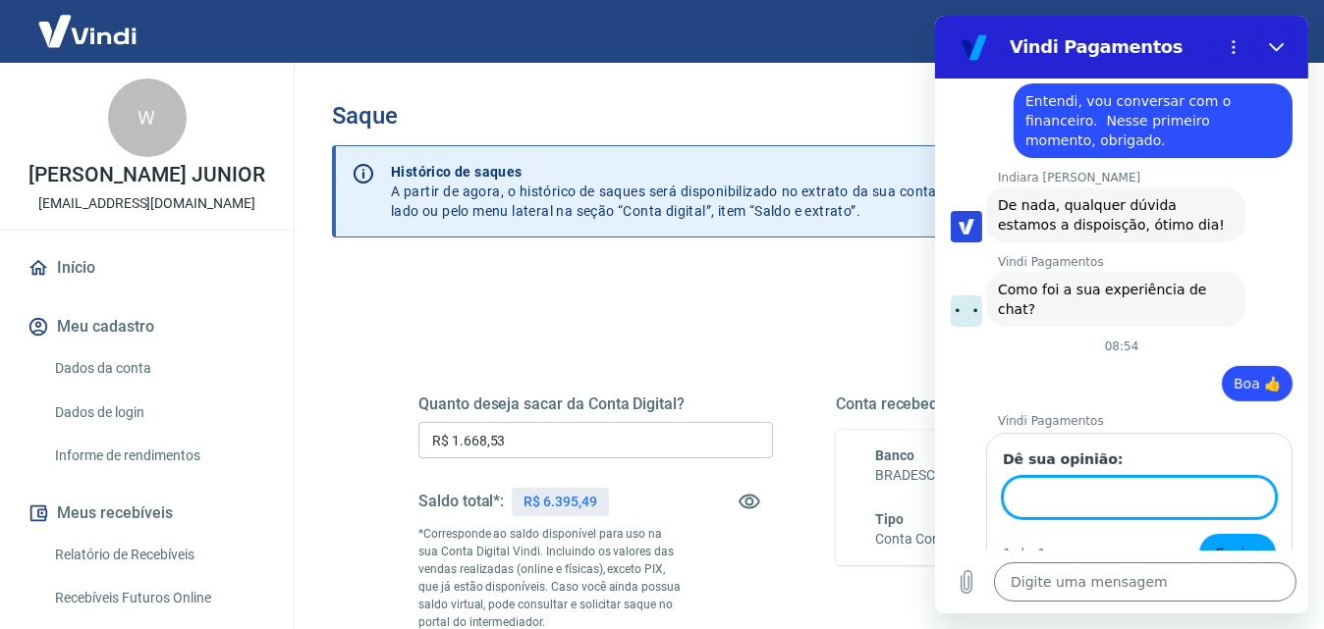
scroll to position [1299, 0]
